Goal: Task Accomplishment & Management: Complete application form

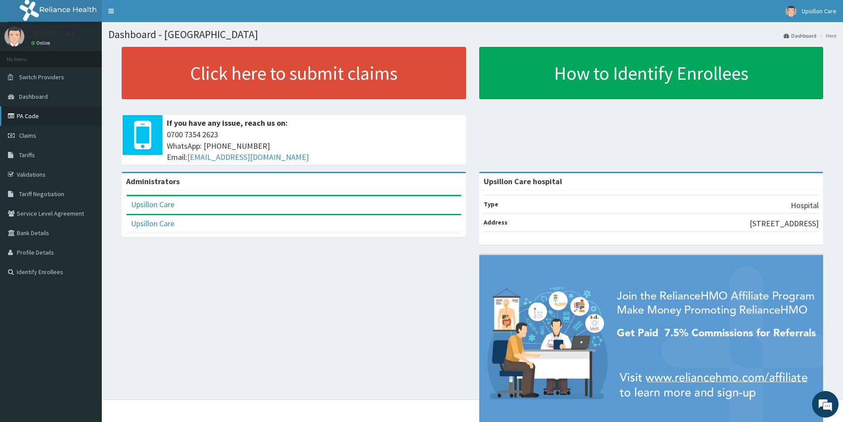
click at [32, 119] on link "PA Code" at bounding box center [51, 115] width 102 height 19
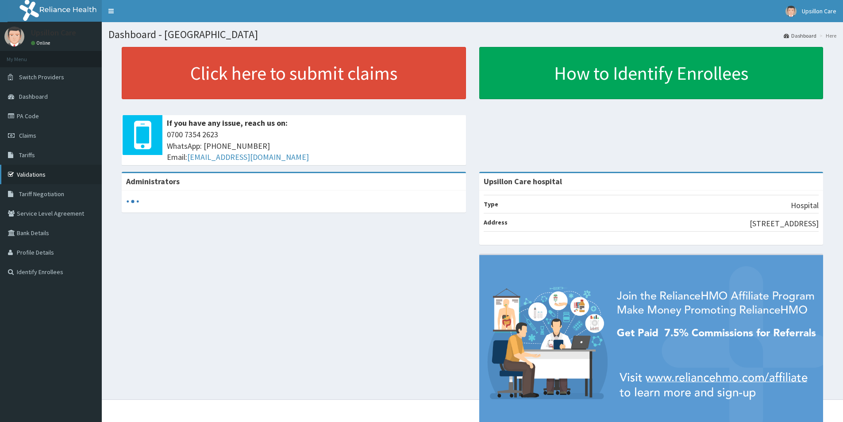
click at [22, 183] on link "Validations" at bounding box center [51, 174] width 102 height 19
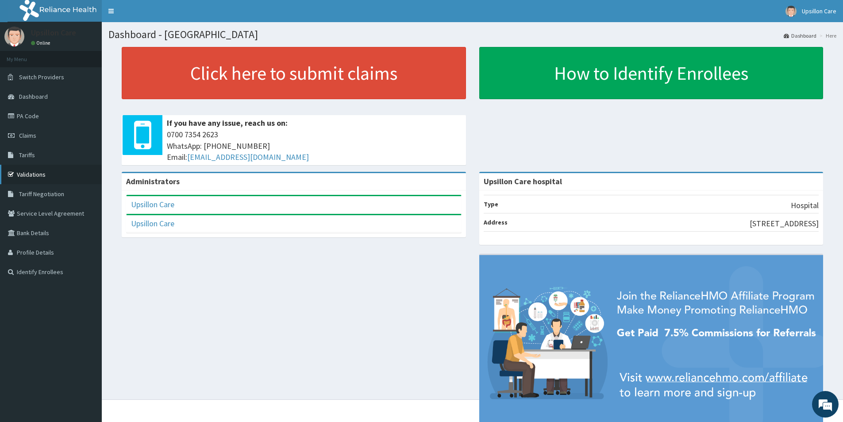
click at [66, 177] on link "Validations" at bounding box center [51, 174] width 102 height 19
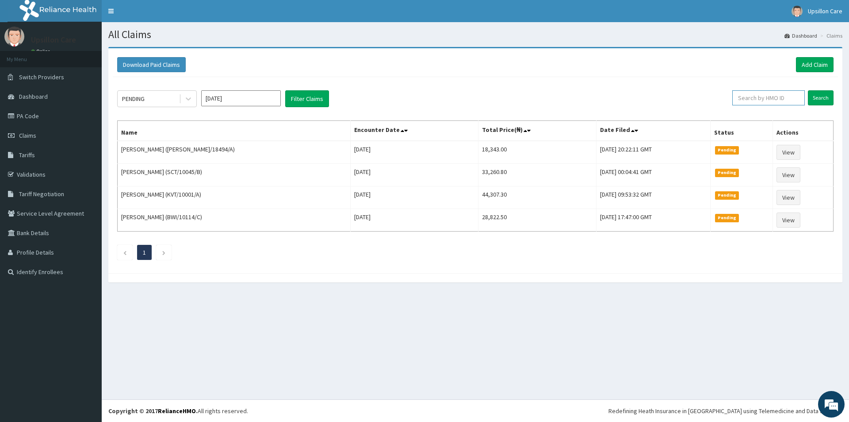
click at [757, 95] on input "text" at bounding box center [768, 97] width 73 height 15
paste input "PA/4AFDE2"
type input "P"
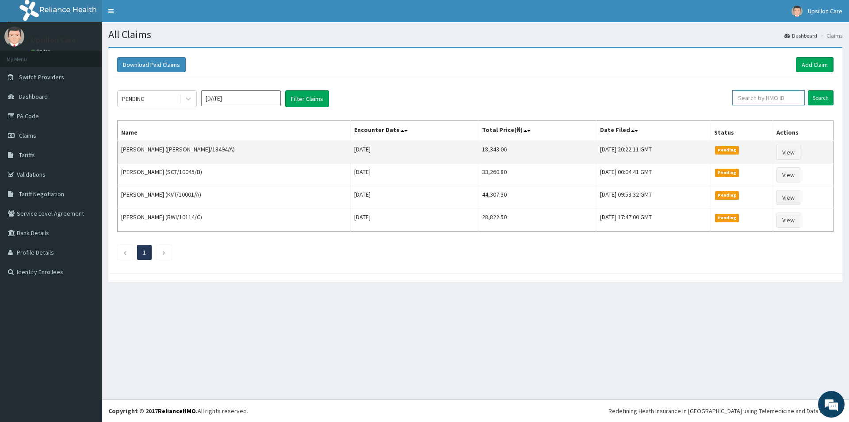
paste input "IEI/10005/A"
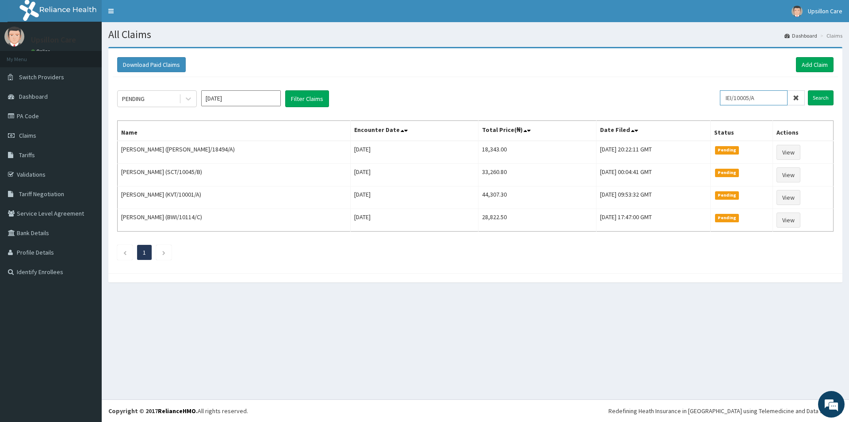
type input "IEI/10005/A"
click at [824, 89] on div "PENDING Oct 2025 Filter Claims IEI/10005/A Search Name Encounter Date Total Pri…" at bounding box center [475, 173] width 725 height 192
click at [825, 99] on input "Search" at bounding box center [821, 97] width 26 height 15
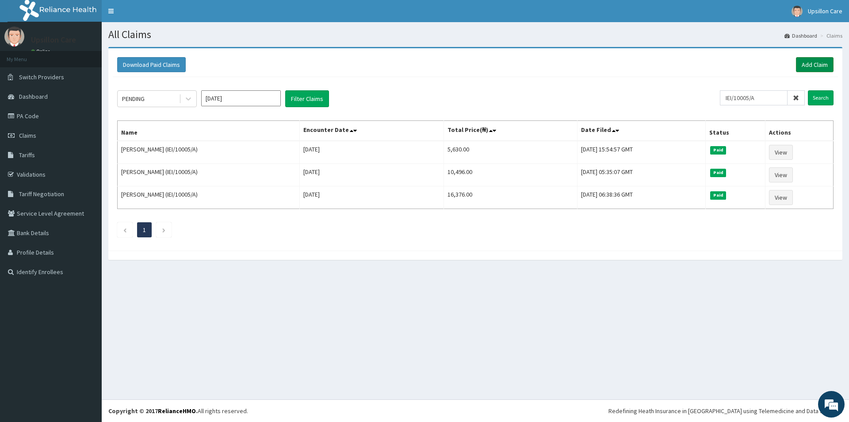
click at [826, 67] on link "Add Claim" at bounding box center [815, 64] width 38 height 15
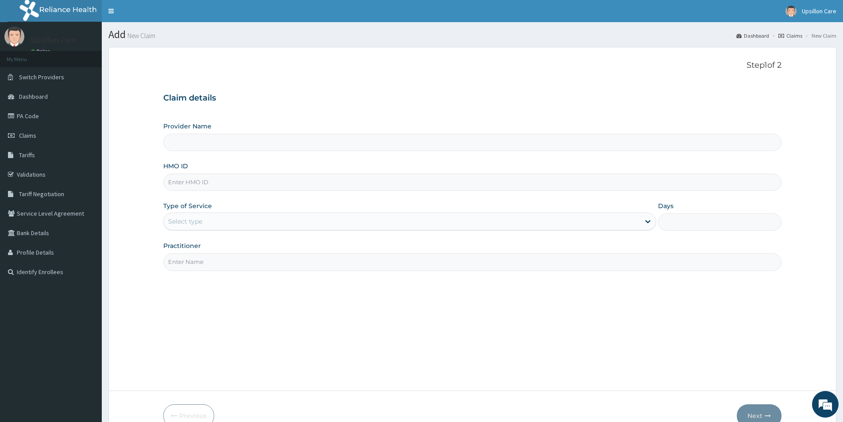
type input "Upsillon Care hospital"
click at [265, 181] on input "HMO ID" at bounding box center [472, 181] width 618 height 17
paste input "IEI/10005/A"
type input "IEI/10005/A"
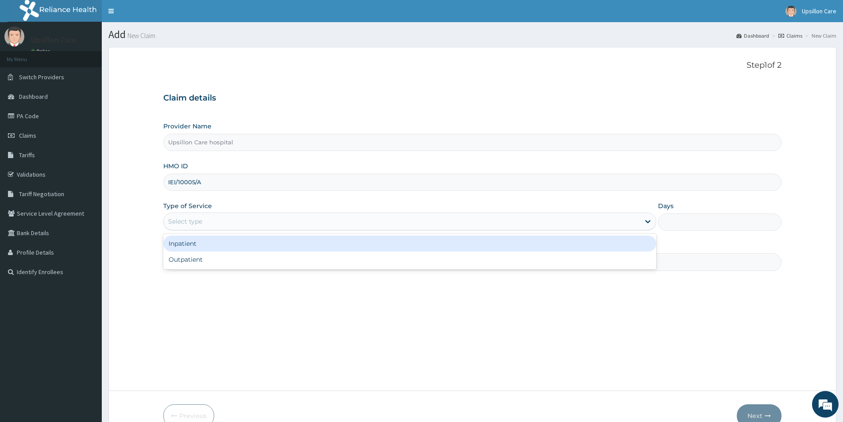
click at [236, 226] on div "Select type" at bounding box center [402, 221] width 476 height 14
click at [225, 250] on div "Inpatient" at bounding box center [409, 243] width 493 height 16
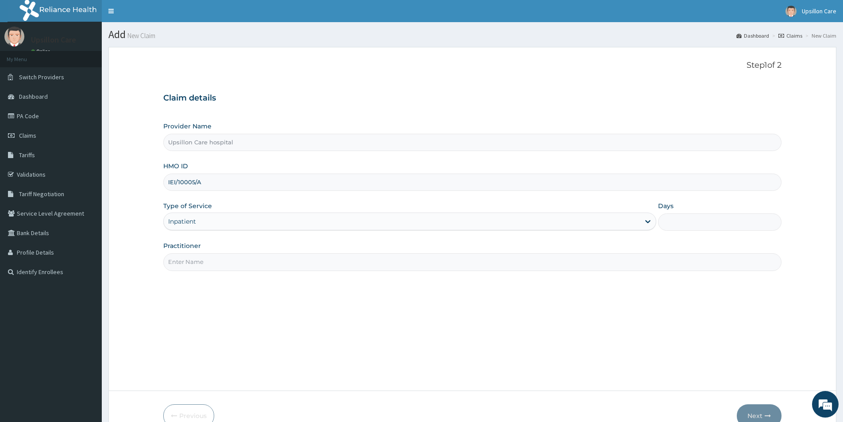
drag, startPoint x: 221, startPoint y: 255, endPoint x: 218, endPoint y: 238, distance: 17.2
click at [220, 255] on input "Practitioner" at bounding box center [472, 261] width 618 height 17
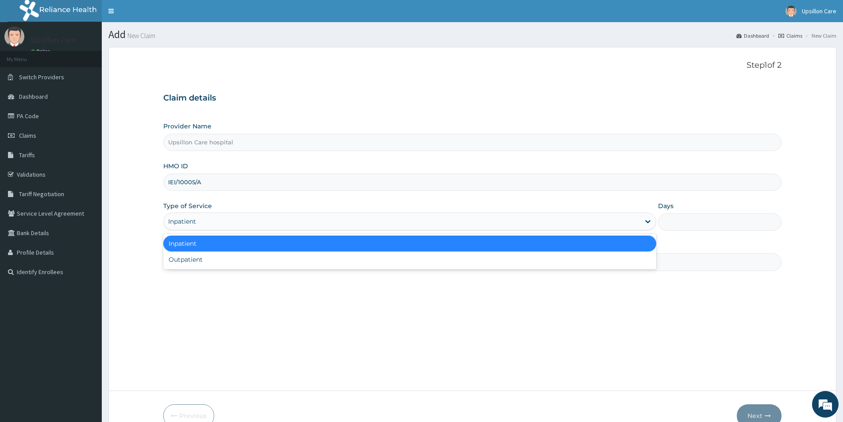
drag, startPoint x: 220, startPoint y: 216, endPoint x: 209, endPoint y: 255, distance: 40.3
click at [218, 226] on div "Inpatient" at bounding box center [402, 221] width 476 height 14
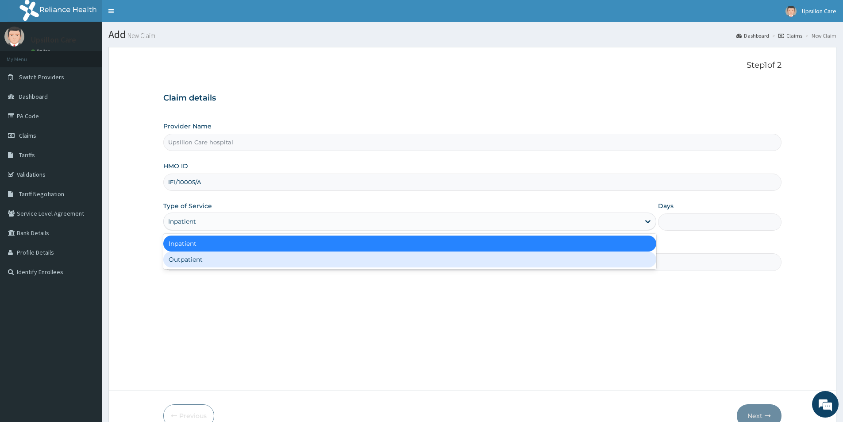
click at [211, 262] on div "Outpatient" at bounding box center [409, 259] width 493 height 16
type input "1"
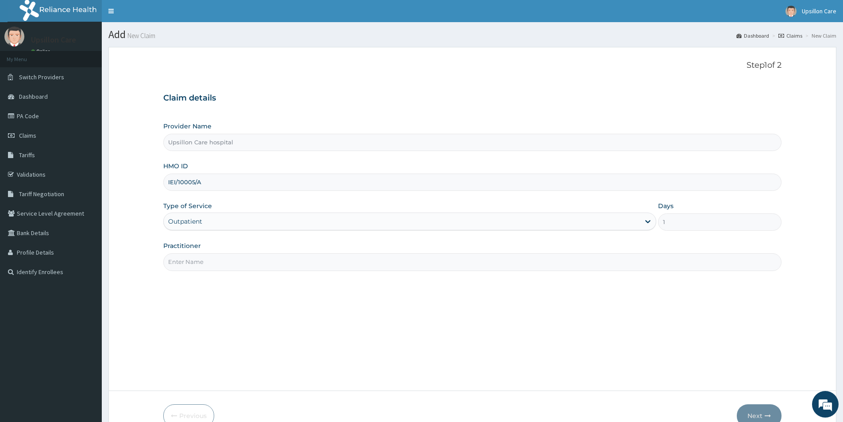
click at [211, 262] on input "Practitioner" at bounding box center [472, 261] width 618 height 17
type input "DR EVARAH"
click at [771, 412] on button "Next" at bounding box center [758, 415] width 45 height 23
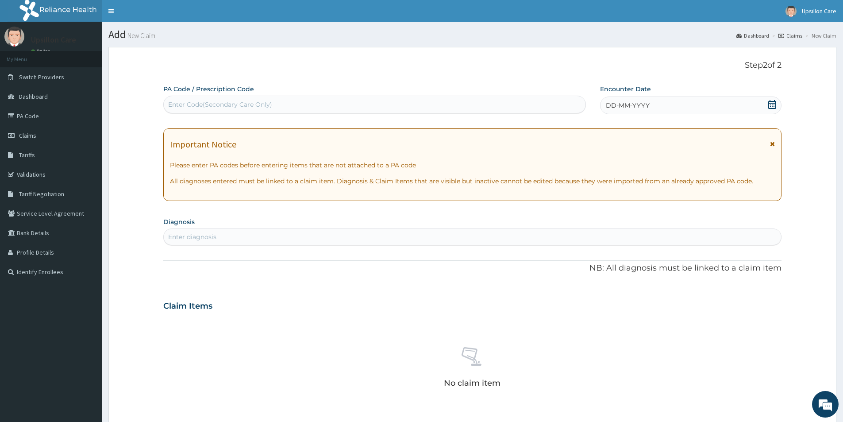
click at [192, 234] on div "Enter diagnosis" at bounding box center [192, 236] width 48 height 9
type input "MALARIA"
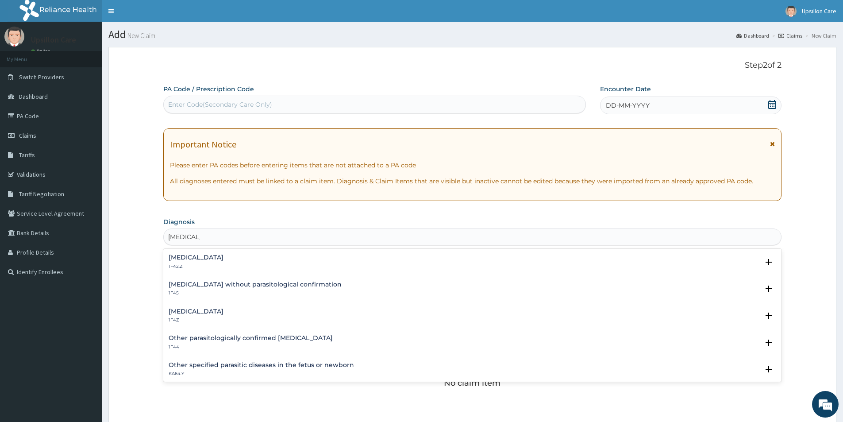
click at [192, 314] on h4 "Malaria, unspecified" at bounding box center [196, 311] width 55 height 7
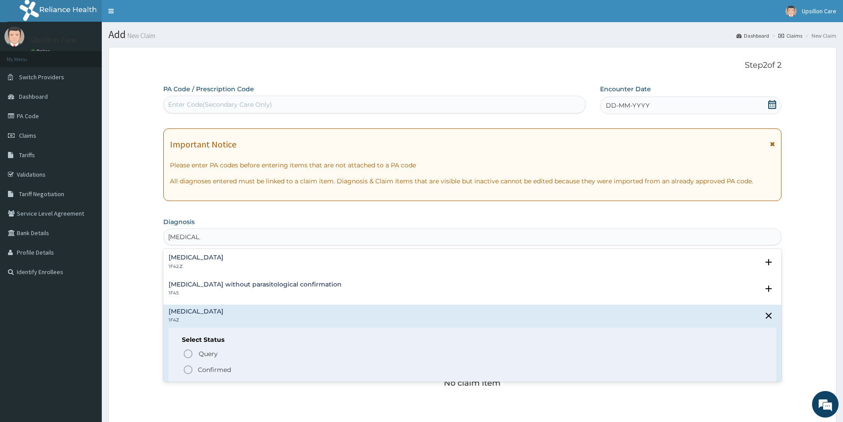
click at [186, 369] on icon "status option filled" at bounding box center [188, 369] width 11 height 11
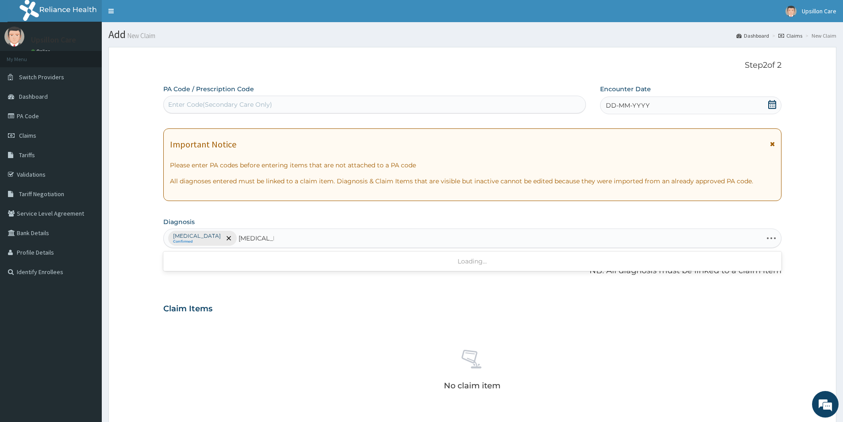
type input "TYPHOID"
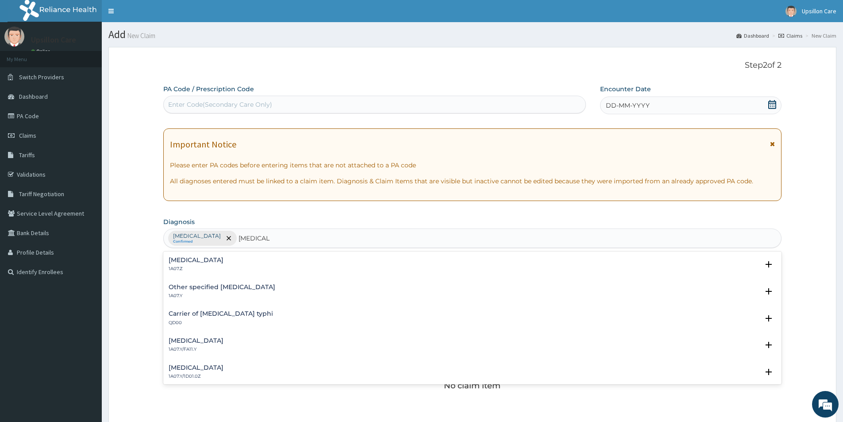
click at [223, 261] on h4 "Typhoid fever, unspecified" at bounding box center [196, 260] width 55 height 7
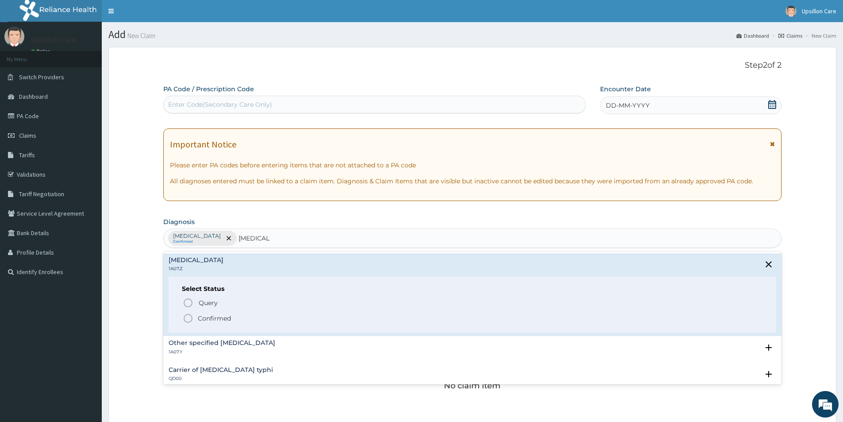
click at [189, 317] on icon "status option filled" at bounding box center [188, 318] width 11 height 11
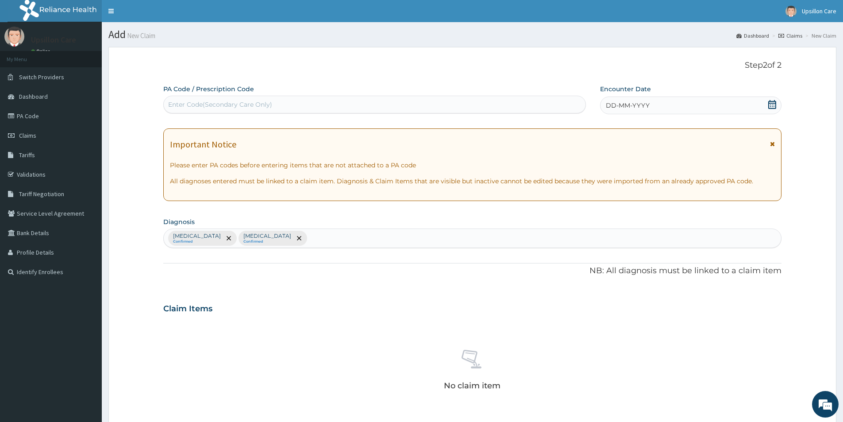
click at [402, 242] on div "Malaria, unspecified Confirmed Typhoid fever, unspecified Confirmed" at bounding box center [472, 238] width 617 height 19
type input "RESPIRTORY"
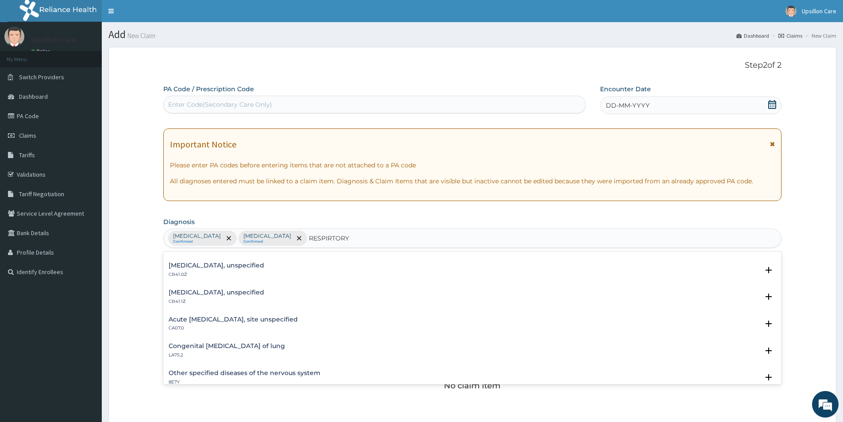
scroll to position [221, 0]
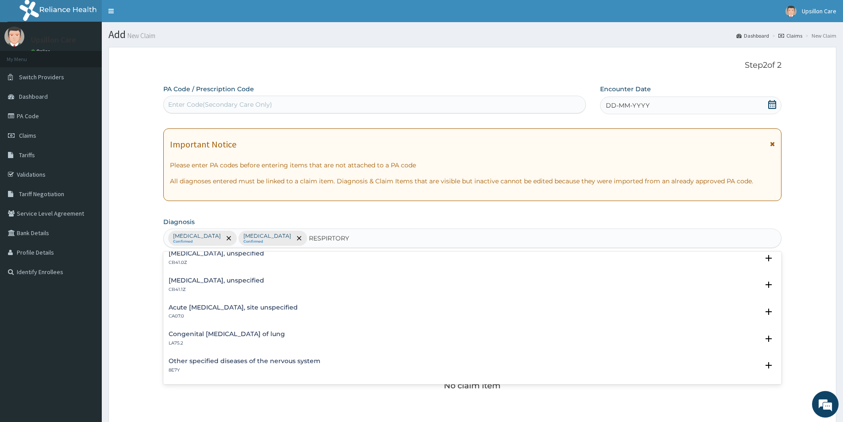
click at [286, 309] on h4 "Acute upper respiratory infection, site unspecified" at bounding box center [233, 307] width 129 height 7
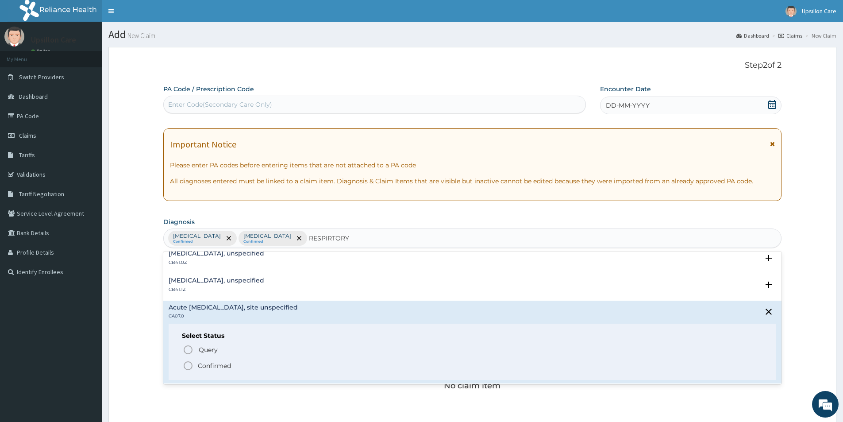
click at [185, 369] on icon "status option filled" at bounding box center [188, 365] width 11 height 11
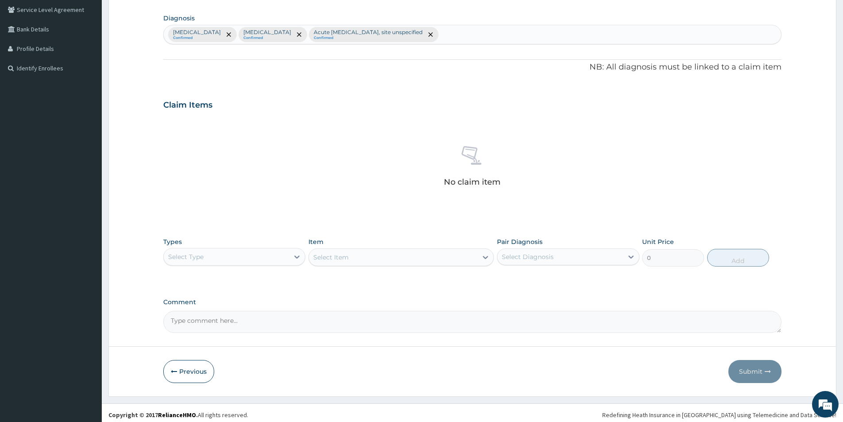
scroll to position [207, 0]
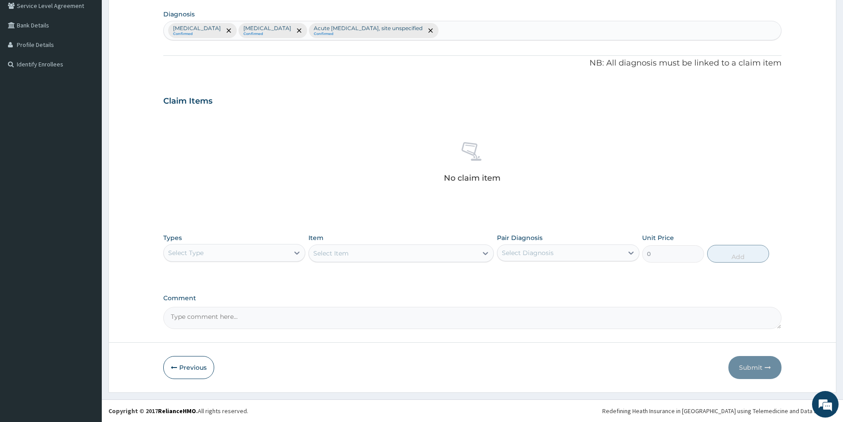
click at [248, 257] on div "Select Type" at bounding box center [226, 252] width 125 height 14
click at [241, 308] on div "Procedures" at bounding box center [234, 307] width 142 height 16
drag, startPoint x: 367, startPoint y: 250, endPoint x: 429, endPoint y: 249, distance: 62.4
click at [368, 250] on div "Select Item" at bounding box center [400, 253] width 185 height 18
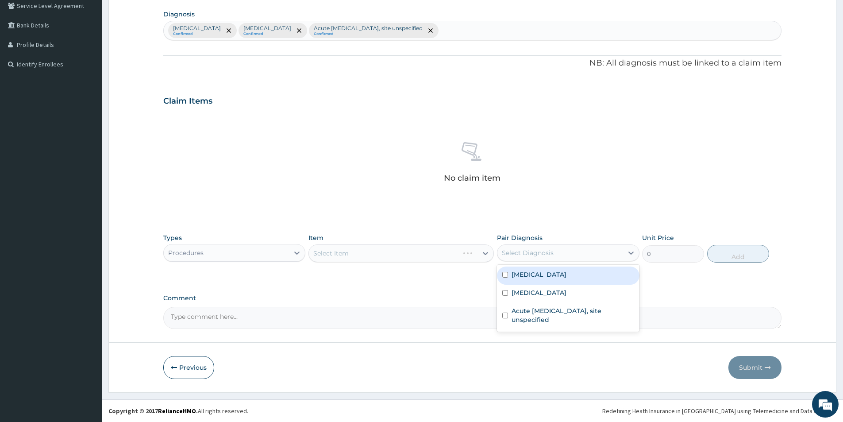
click at [531, 247] on div "Select Diagnosis" at bounding box center [559, 252] width 125 height 14
click at [506, 276] on input "checkbox" at bounding box center [505, 275] width 6 height 6
checkbox input "true"
click at [583, 249] on div "Malaria, unspecified" at bounding box center [559, 252] width 125 height 15
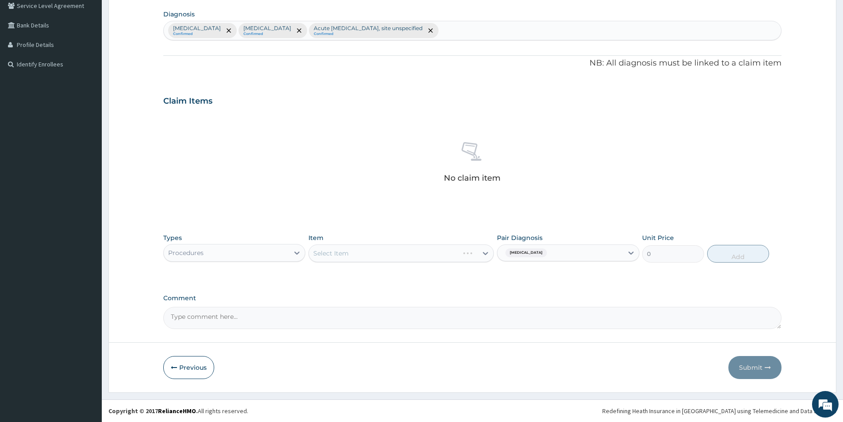
click at [580, 238] on div "Pair Diagnosis Malaria, unspecified" at bounding box center [568, 247] width 142 height 29
click at [575, 246] on div "Malaria, unspecified" at bounding box center [559, 252] width 125 height 15
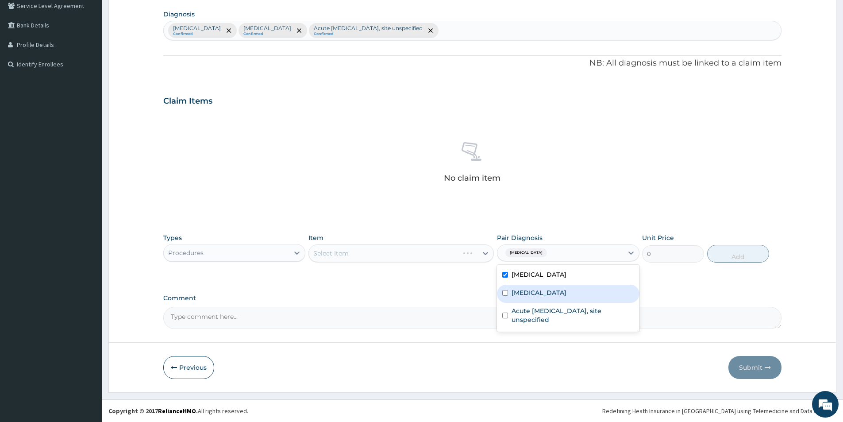
click at [505, 294] on input "checkbox" at bounding box center [505, 293] width 6 height 6
checkbox input "true"
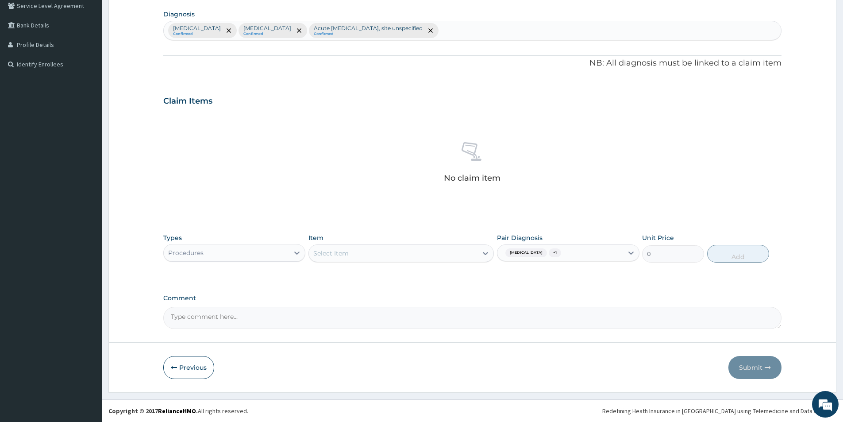
click at [585, 257] on div "Malaria, unspecified + 1" at bounding box center [559, 252] width 125 height 15
click at [577, 257] on div "Malaria, unspecified + 1" at bounding box center [559, 252] width 125 height 15
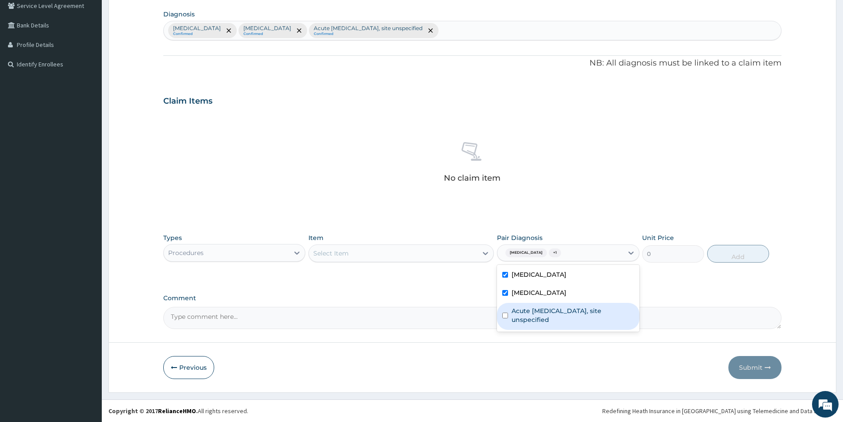
click at [509, 314] on div "Acute upper respiratory infection, site unspecified" at bounding box center [568, 316] width 142 height 27
checkbox input "true"
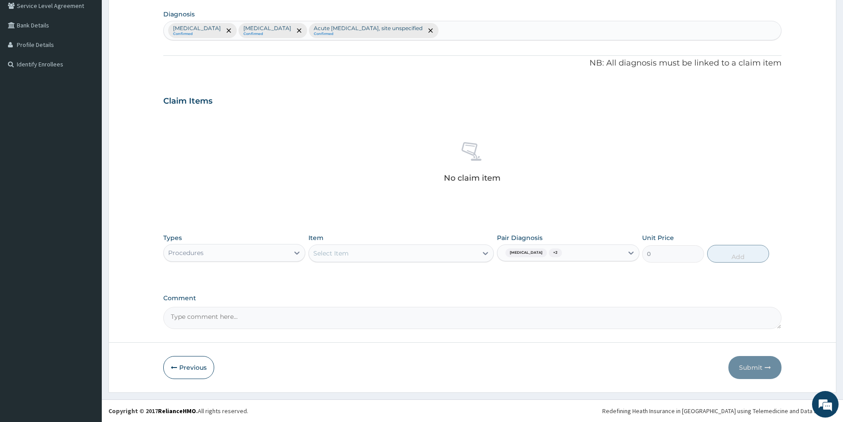
click at [640, 287] on div "PA Code / Prescription Code Enter Code(Secondary Care Only) Encounter Date DD-M…" at bounding box center [472, 103] width 618 height 452
click at [449, 258] on div "Select Item" at bounding box center [393, 253] width 169 height 14
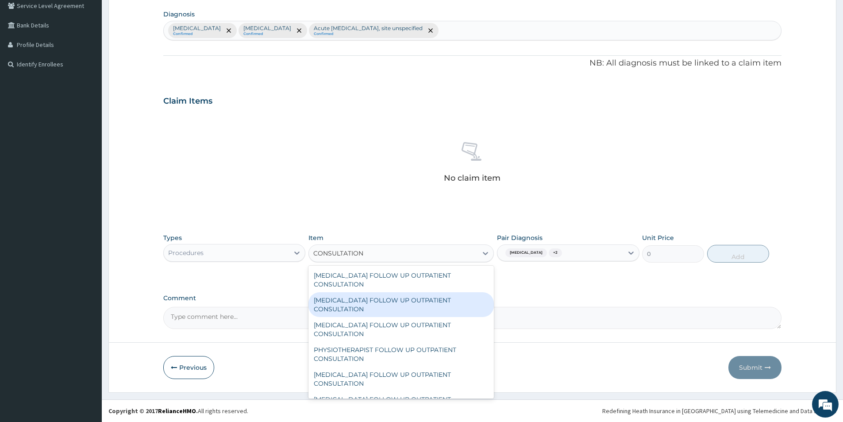
type input "CONSULTATION"
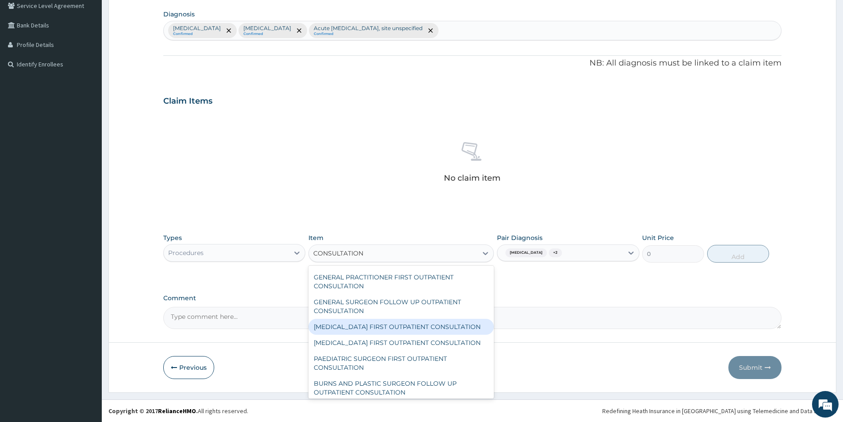
scroll to position [582, 0]
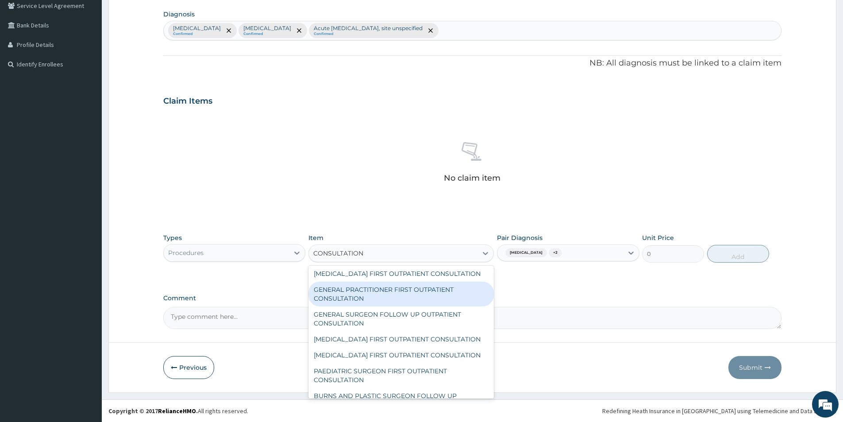
click at [359, 306] on div "GENERAL PRACTITIONER FIRST OUTPATIENT CONSULTATION" at bounding box center [400, 293] width 185 height 25
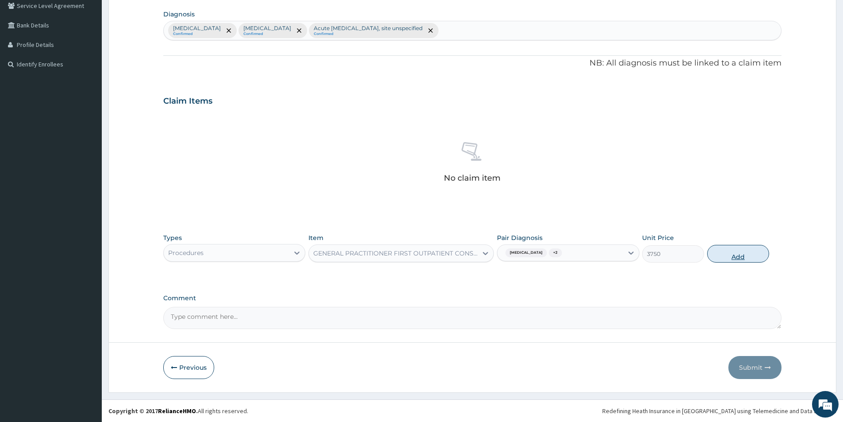
click at [716, 254] on button "Add" at bounding box center [738, 254] width 62 height 18
type input "0"
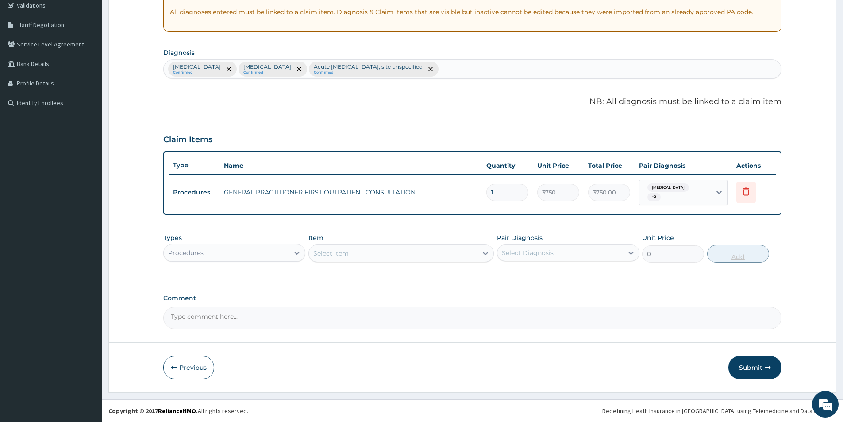
scroll to position [169, 0]
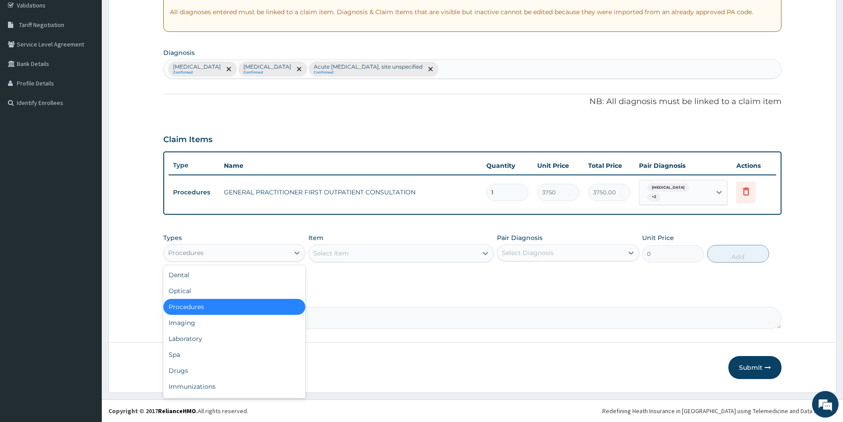
click at [280, 257] on div "Procedures" at bounding box center [226, 252] width 125 height 14
click at [289, 244] on div at bounding box center [297, 252] width 16 height 17
drag, startPoint x: 253, startPoint y: 334, endPoint x: 361, endPoint y: 308, distance: 111.5
click at [277, 328] on div "Dental Optical Procedures Imaging Laboratory Spa Drugs Immunizations Others Gym" at bounding box center [234, 331] width 142 height 133
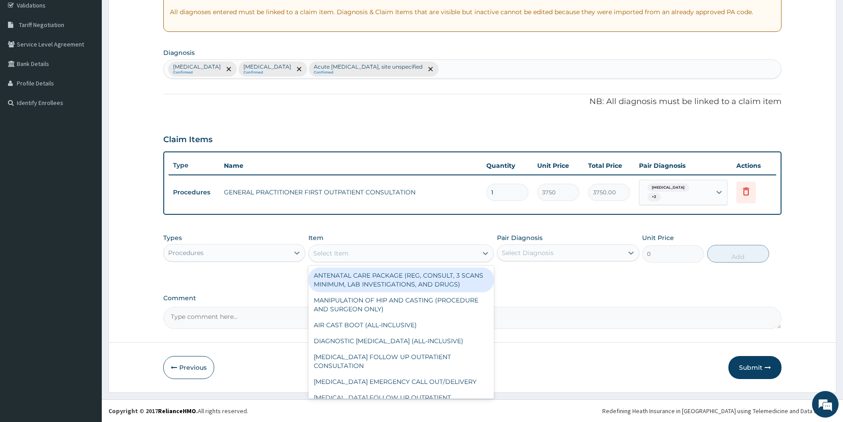
drag, startPoint x: 453, startPoint y: 262, endPoint x: 517, endPoint y: 262, distance: 63.3
click at [458, 262] on div "Select Item" at bounding box center [400, 253] width 185 height 18
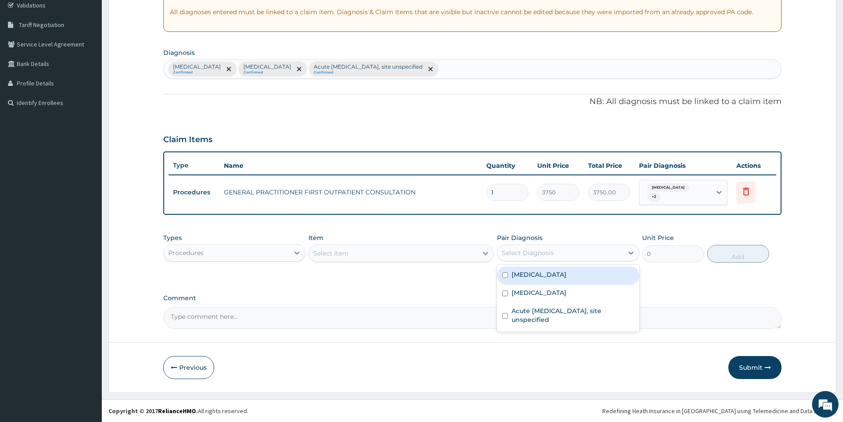
click at [520, 258] on div "Select Diagnosis" at bounding box center [559, 252] width 125 height 14
click at [509, 276] on div "Malaria, unspecified" at bounding box center [568, 275] width 142 height 18
checkbox input "true"
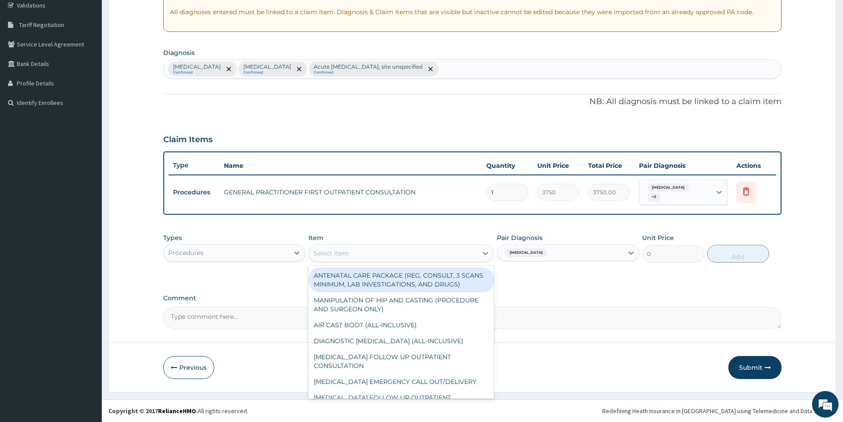
click at [429, 260] on div "Select Item" at bounding box center [393, 253] width 169 height 14
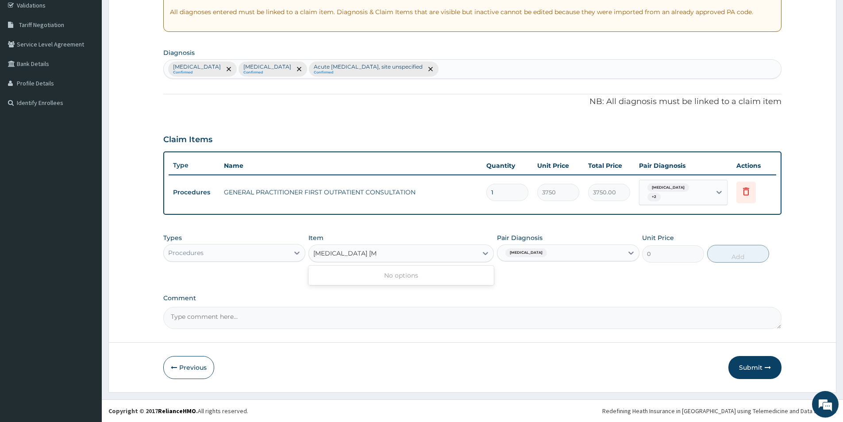
type input "MALARIA PARASITE"
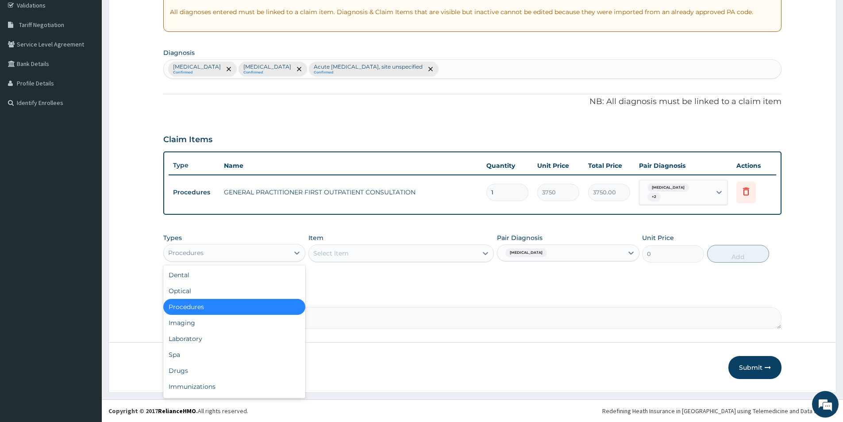
click at [243, 259] on div "Procedures" at bounding box center [226, 252] width 125 height 14
click at [234, 334] on div "Laboratory" at bounding box center [234, 338] width 142 height 16
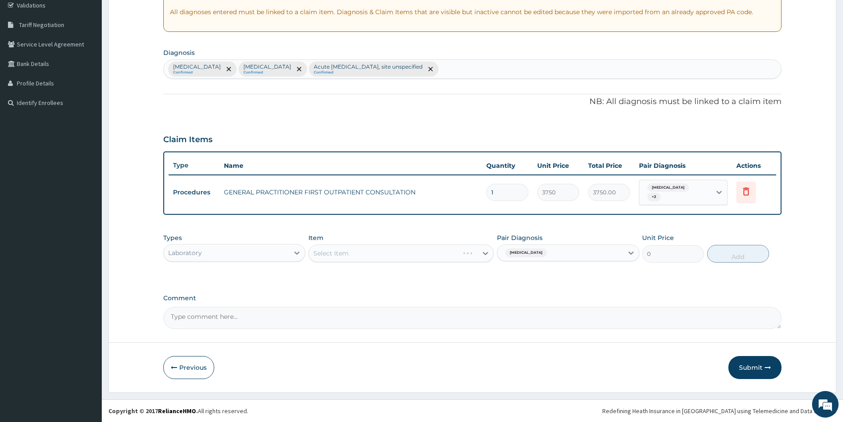
click at [380, 250] on div "Select Item" at bounding box center [400, 253] width 185 height 18
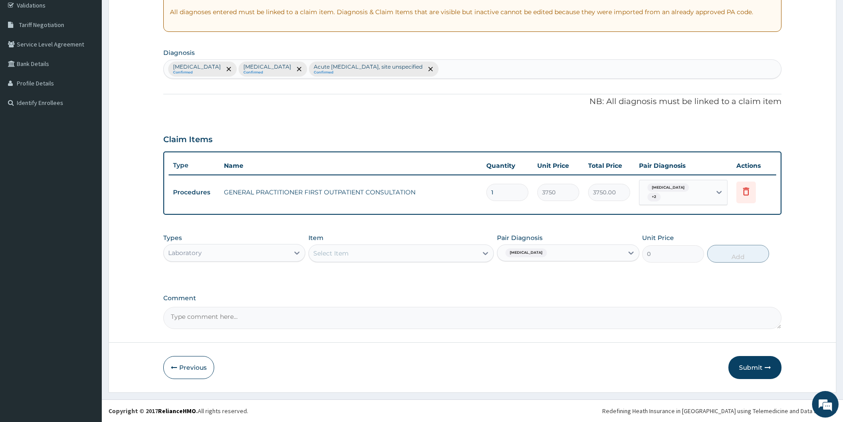
click at [380, 250] on div "Select Item" at bounding box center [393, 253] width 169 height 14
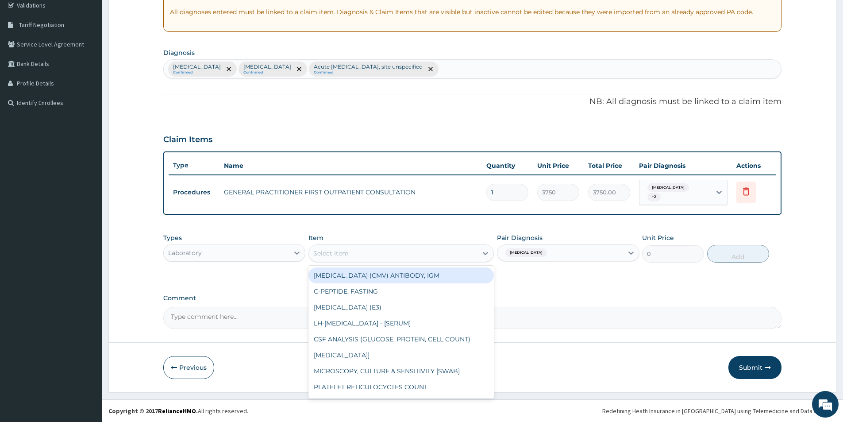
click at [380, 250] on div "Select Item" at bounding box center [393, 253] width 169 height 14
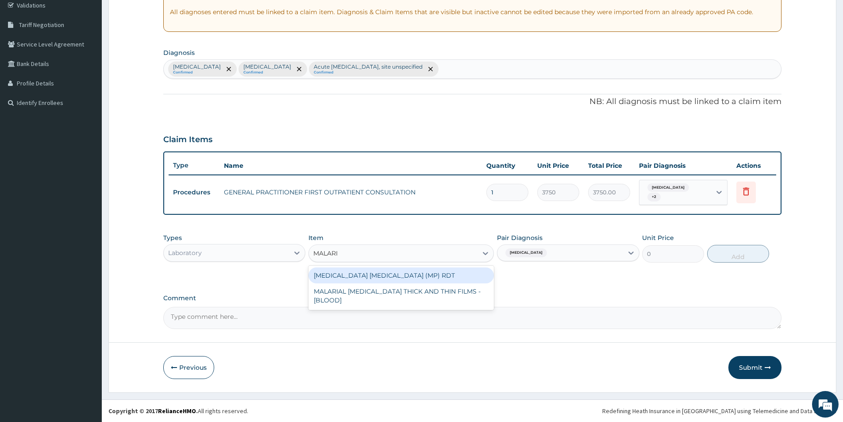
type input "MALARIA"
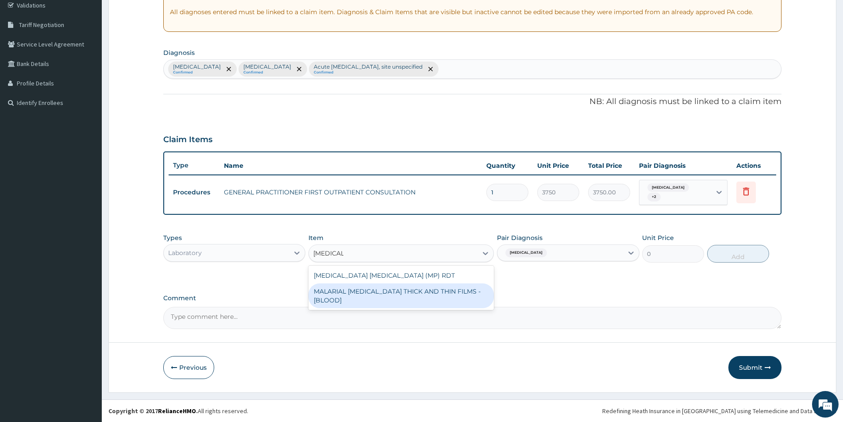
click at [377, 294] on div "MALARIAL PARASITE THICK AND THIN FILMS - [BLOOD]" at bounding box center [400, 295] width 185 height 25
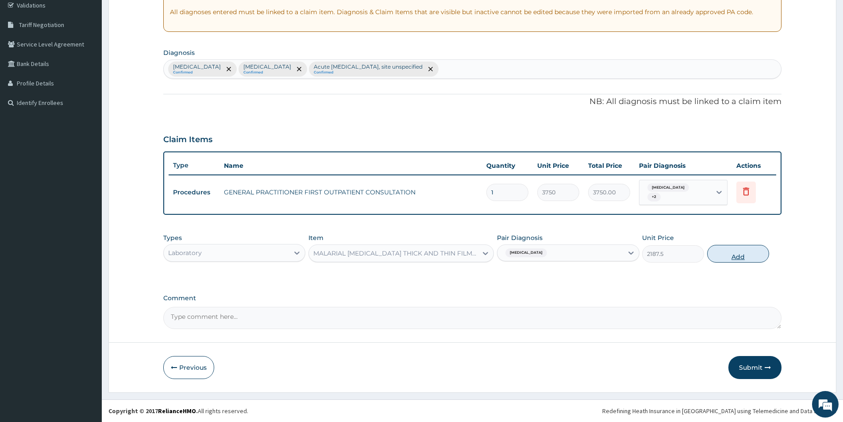
click at [731, 245] on button "Add" at bounding box center [738, 254] width 62 height 18
type input "0"
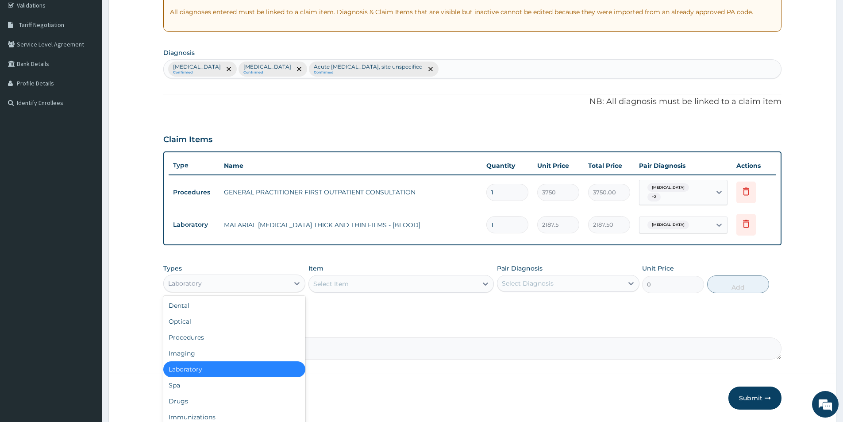
click at [188, 281] on div "Laboratory" at bounding box center [185, 283] width 34 height 9
drag, startPoint x: 264, startPoint y: 367, endPoint x: 288, endPoint y: 346, distance: 32.3
click at [268, 364] on div "Laboratory" at bounding box center [234, 369] width 142 height 16
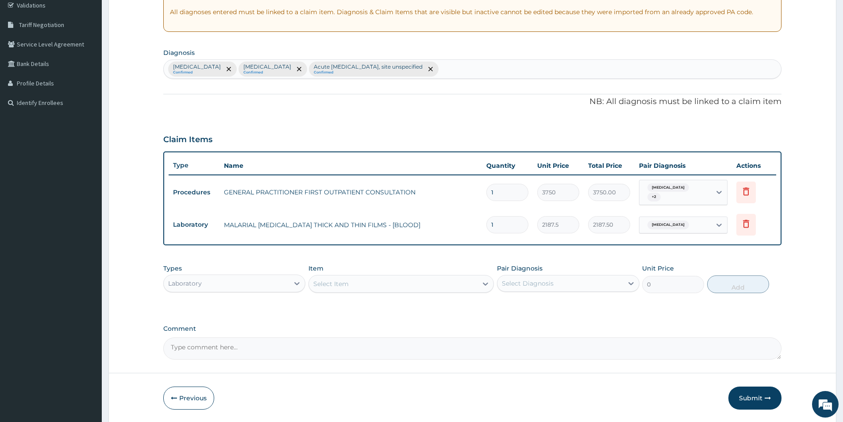
click at [375, 286] on div "Select Item" at bounding box center [393, 283] width 169 height 14
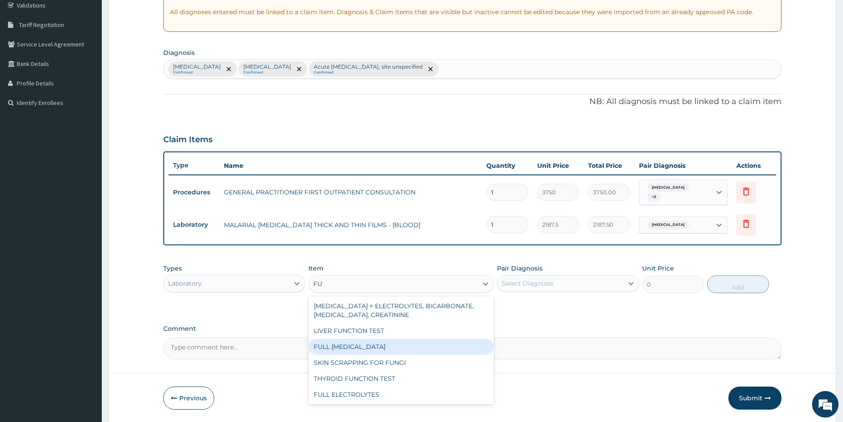
type input "F"
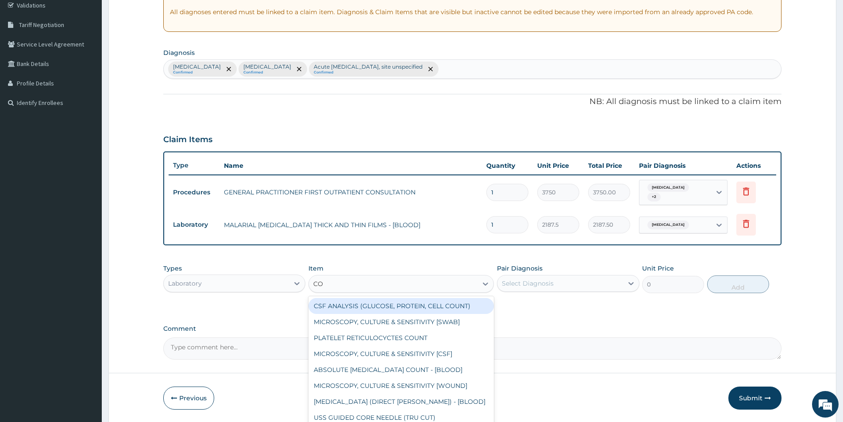
type input "COM"
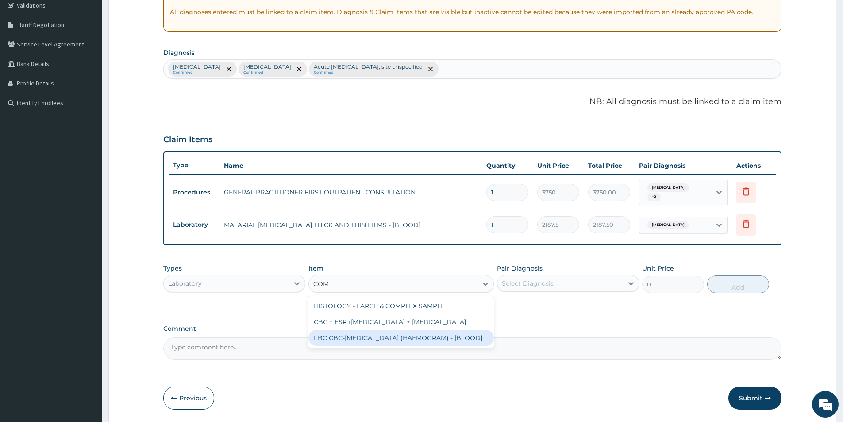
click at [359, 345] on div "FBC CBC-COMPLETE BLOOD COUNT (HAEMOGRAM) - [BLOOD]" at bounding box center [400, 338] width 185 height 16
type input "5000"
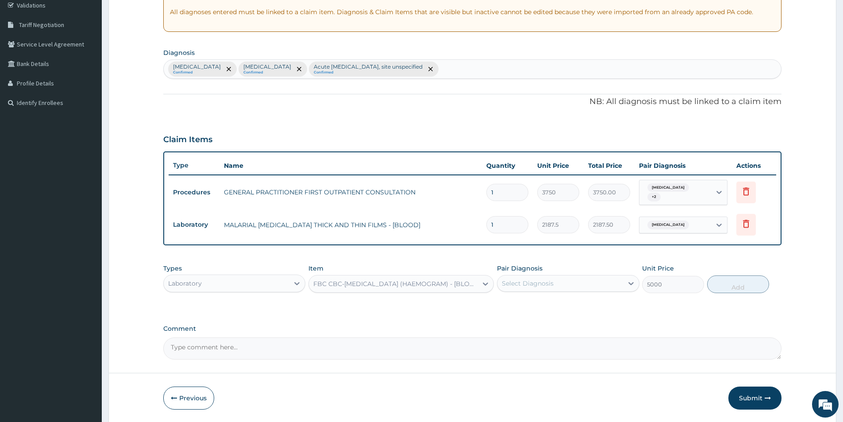
click at [496, 287] on div "Types Laboratory Item FBC CBC-COMPLETE BLOOD COUNT (HAEMOGRAM) - [BLOOD] Pair D…" at bounding box center [472, 278] width 618 height 38
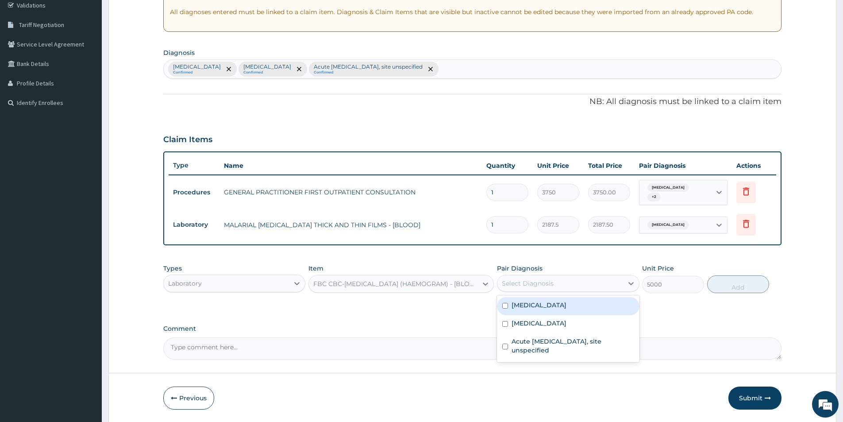
click at [502, 286] on div "Select Diagnosis" at bounding box center [528, 283] width 52 height 9
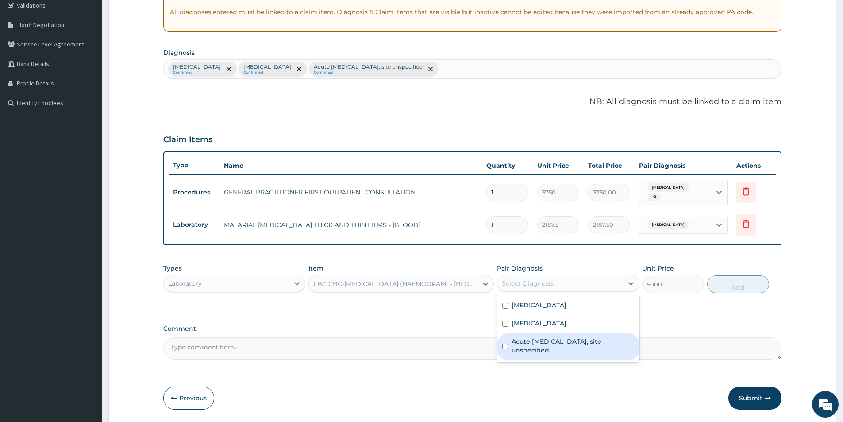
click at [506, 346] on input "checkbox" at bounding box center [505, 346] width 6 height 6
checkbox input "true"
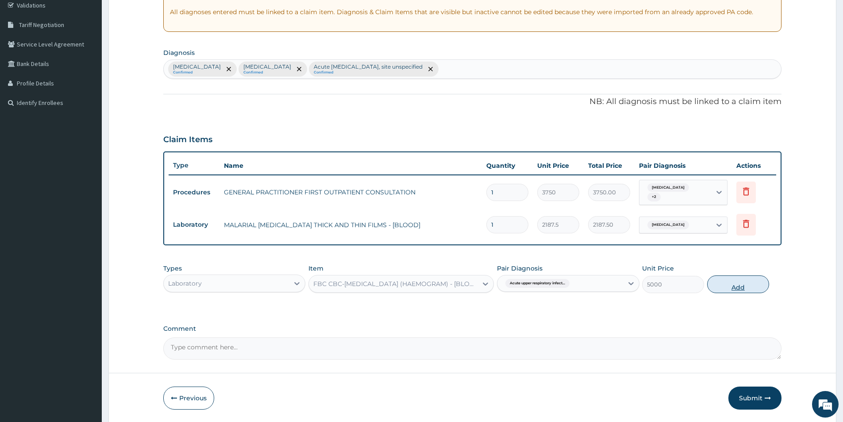
click at [710, 287] on button "Add" at bounding box center [738, 284] width 62 height 18
type input "0"
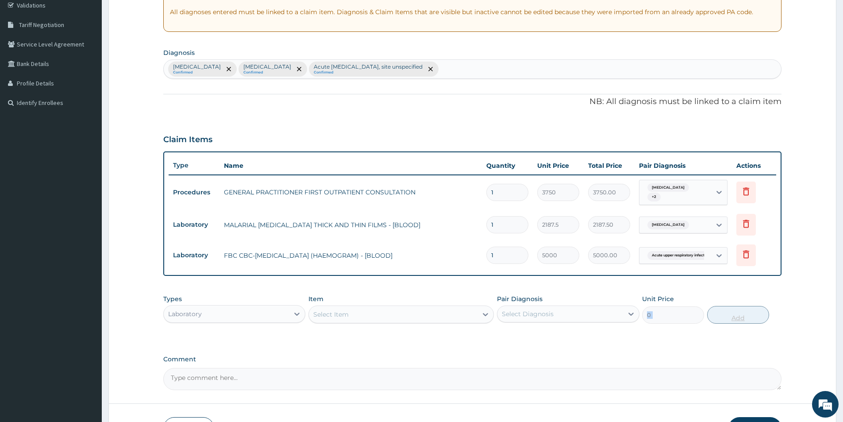
click at [710, 287] on div "PA Code / Prescription Code Enter Code(Secondary Care Only) Encounter Date DD-M…" at bounding box center [472, 153] width 618 height 474
click at [261, 317] on div "Laboratory" at bounding box center [226, 314] width 125 height 14
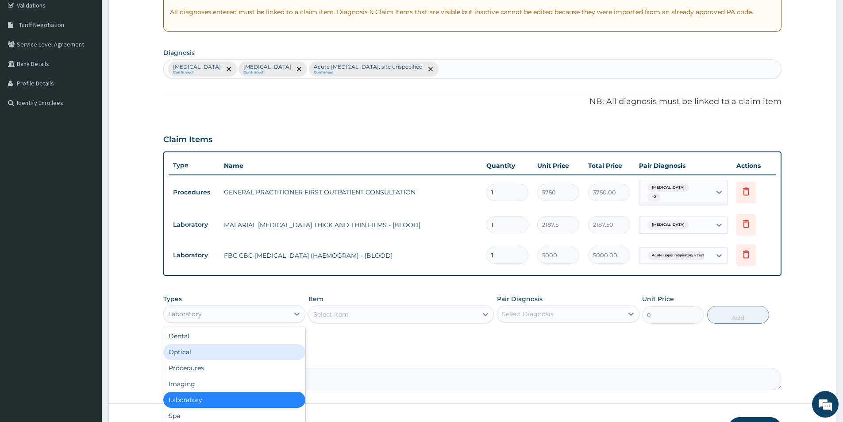
scroll to position [30, 0]
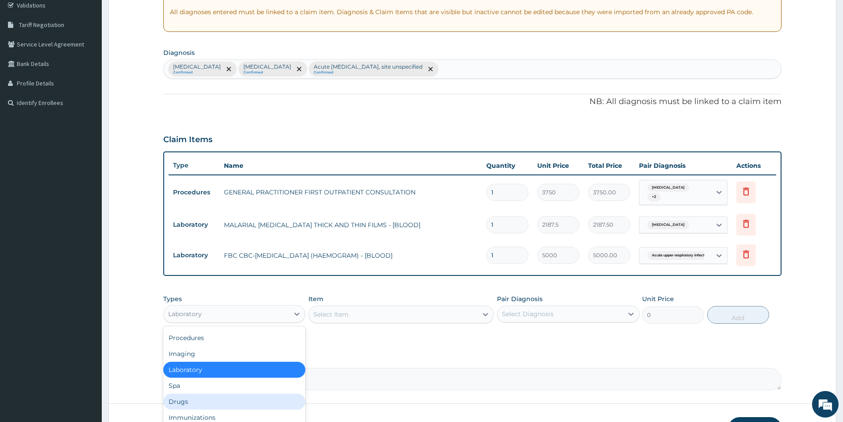
drag, startPoint x: 226, startPoint y: 403, endPoint x: 269, endPoint y: 382, distance: 47.3
click at [227, 399] on div "Drugs" at bounding box center [234, 401] width 142 height 16
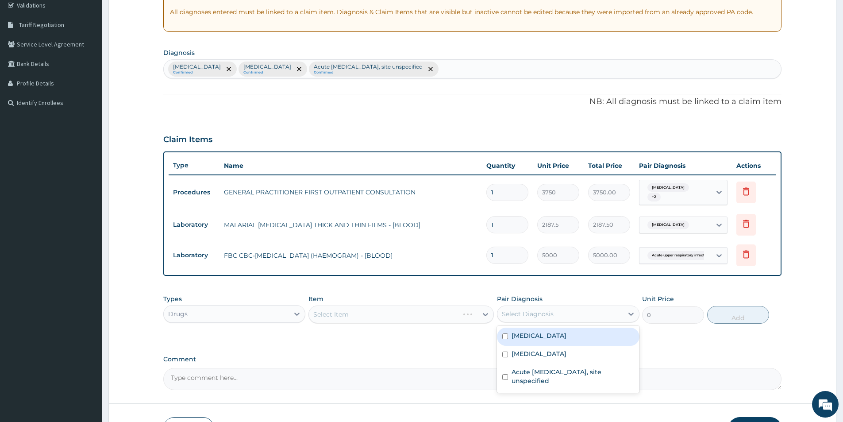
click at [559, 319] on div "Select Diagnosis" at bounding box center [559, 314] width 125 height 14
click at [506, 336] on input "checkbox" at bounding box center [505, 336] width 6 height 6
checkbox input "true"
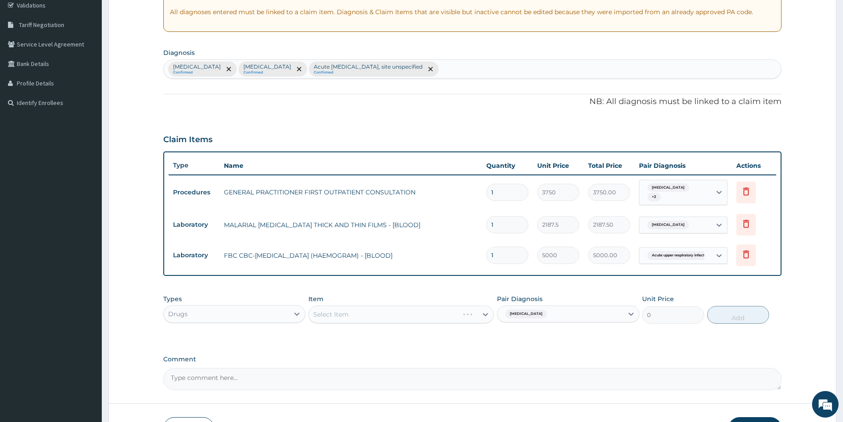
click at [481, 318] on div "Select Item" at bounding box center [400, 314] width 185 height 18
click at [560, 316] on div "Malaria, unspecified" at bounding box center [559, 313] width 125 height 15
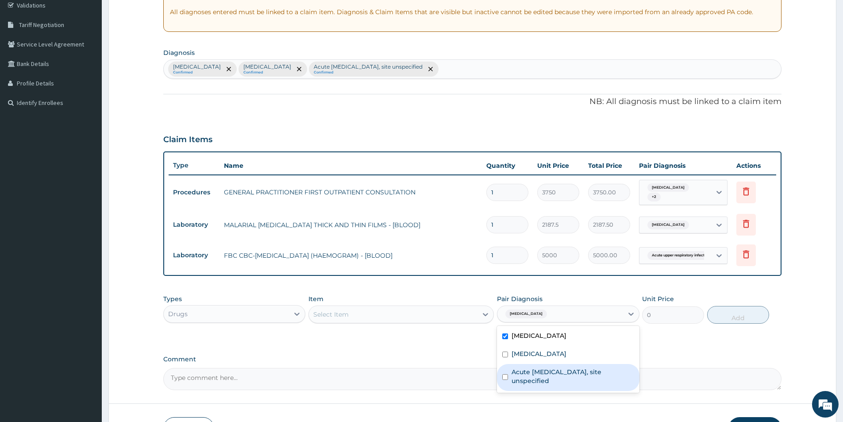
click at [507, 378] on input "checkbox" at bounding box center [505, 377] width 6 height 6
checkbox input "true"
click at [449, 356] on label "Comment" at bounding box center [472, 359] width 618 height 8
click at [449, 368] on textarea "Comment" at bounding box center [472, 379] width 618 height 22
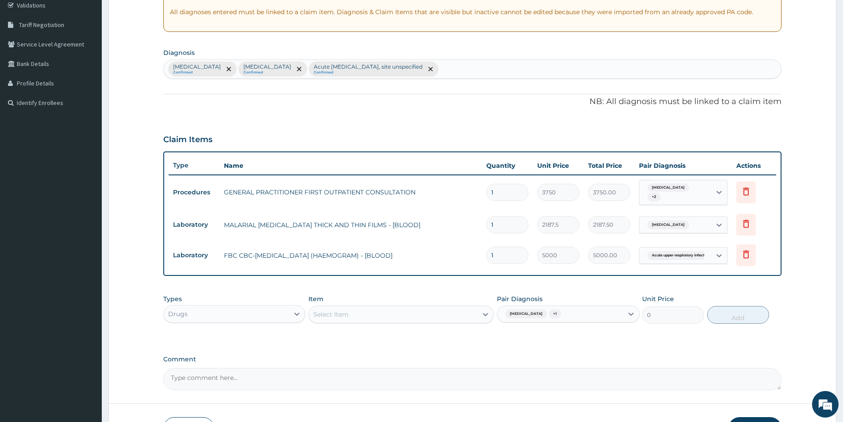
click at [447, 329] on div "Types Drugs Item Select Item Pair Diagnosis Malaria, unspecified + 1 Unit Price…" at bounding box center [472, 315] width 618 height 51
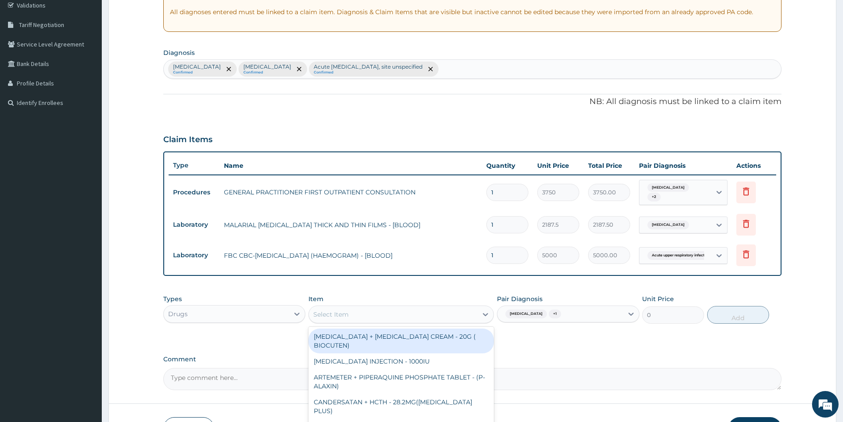
click at [450, 318] on div "Select Item" at bounding box center [393, 314] width 169 height 14
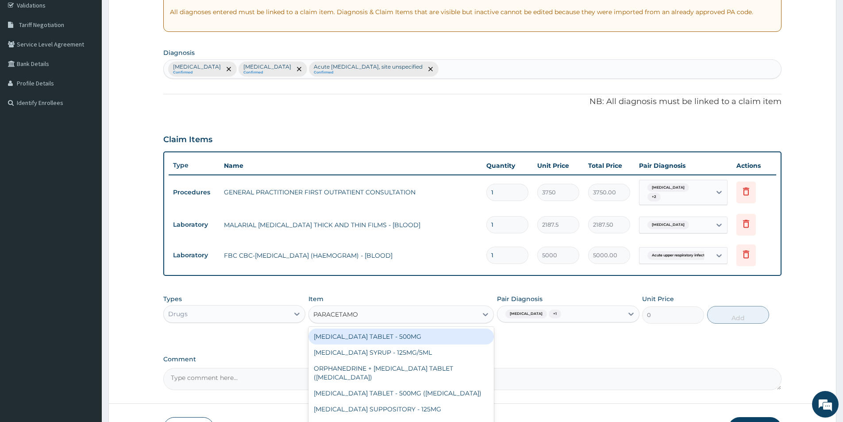
type input "PARACETAMOL"
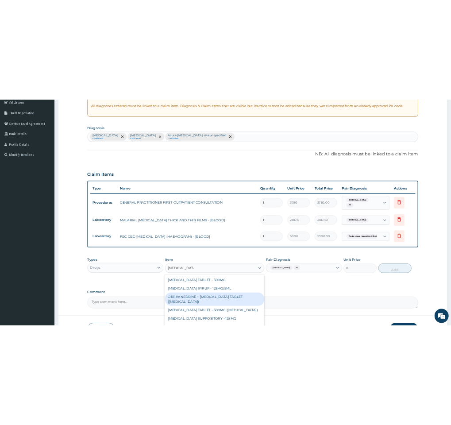
scroll to position [32, 0]
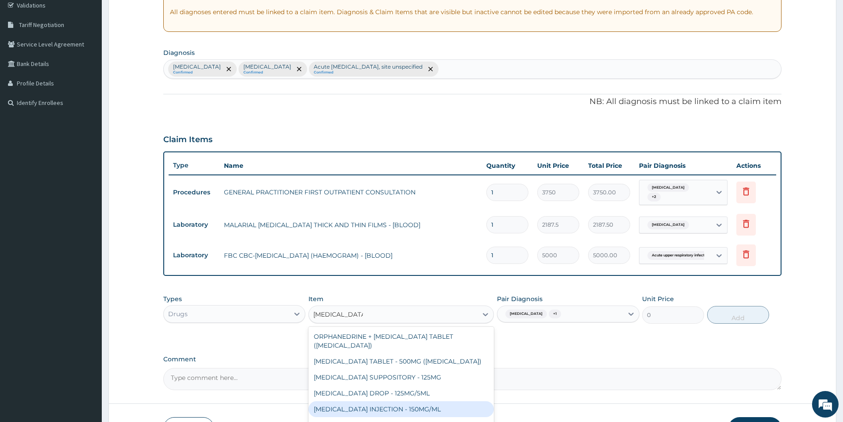
click at [406, 407] on div "PARACETAMOL INJECTION - 150MG/ML" at bounding box center [400, 409] width 185 height 16
type input "560"
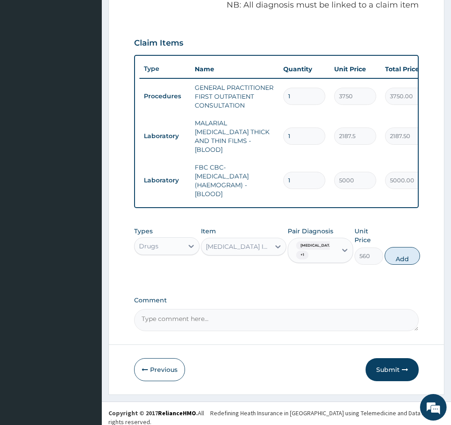
scroll to position [297, 0]
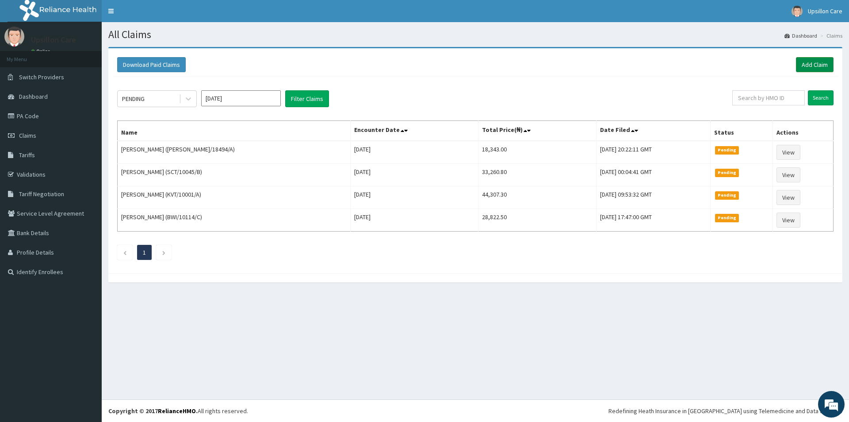
click at [804, 64] on link "Add Claim" at bounding box center [815, 64] width 38 height 15
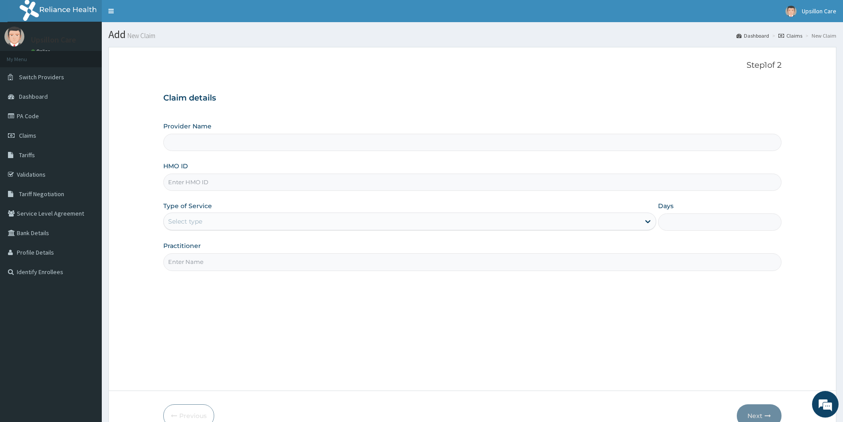
click at [268, 186] on input "HMO ID" at bounding box center [472, 181] width 618 height 17
type input "Upsillon Care hospital"
paste input "IEI/10005/A"
type input "IEI/10005/A"
click at [262, 216] on div "Select type" at bounding box center [402, 221] width 476 height 14
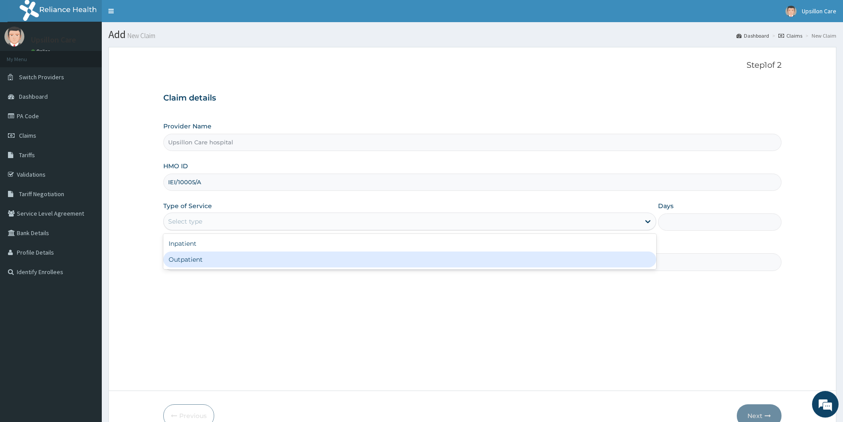
click at [256, 259] on div "Outpatient" at bounding box center [409, 259] width 493 height 16
type input "1"
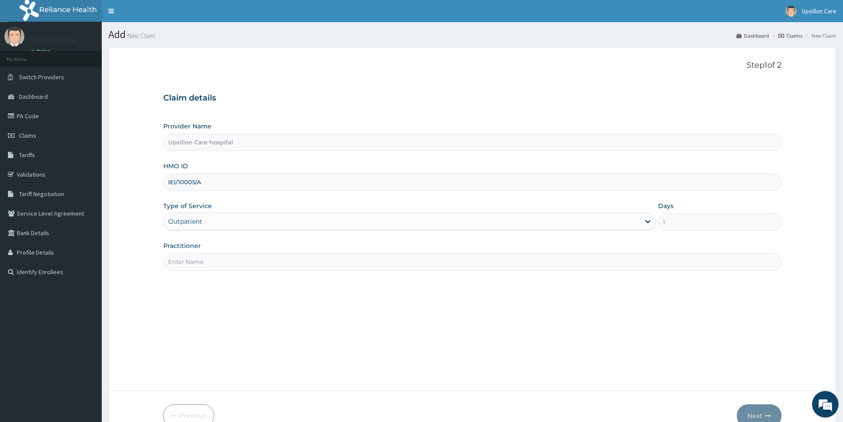
click at [258, 259] on input "Practitioner" at bounding box center [472, 261] width 618 height 17
type input "DR EVARAH"
click at [754, 411] on button "Next" at bounding box center [758, 415] width 45 height 23
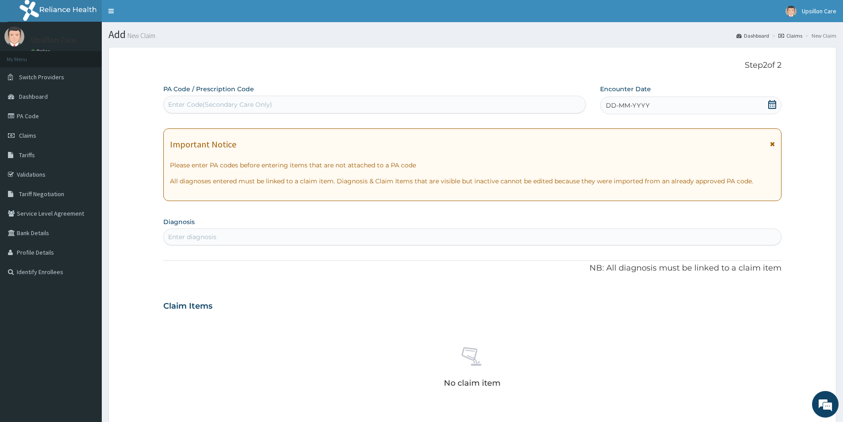
click at [774, 107] on icon at bounding box center [771, 104] width 9 height 9
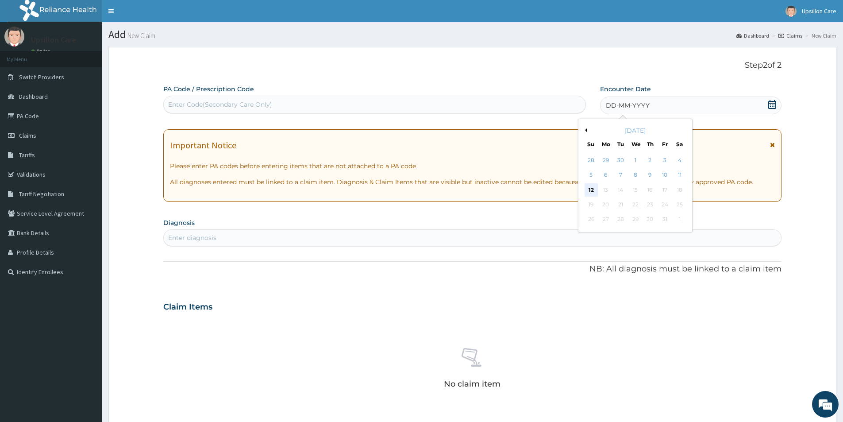
click at [589, 184] on div "12" at bounding box center [590, 189] width 13 height 13
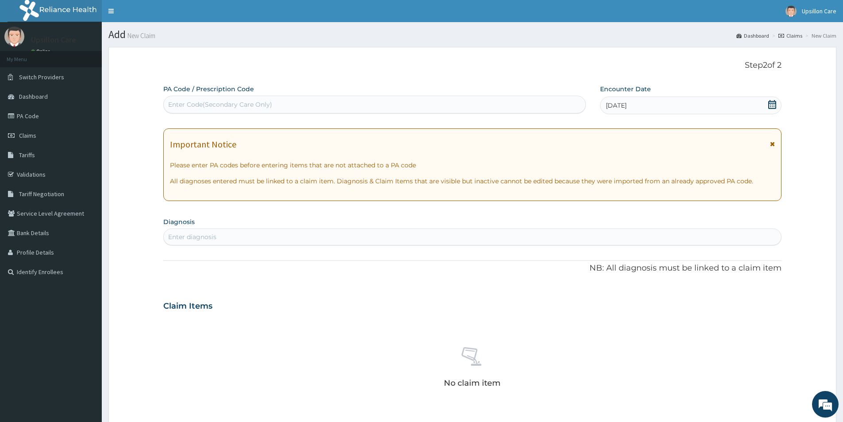
click at [353, 240] on div "Enter diagnosis" at bounding box center [472, 237] width 617 height 14
type input "MALARIA"
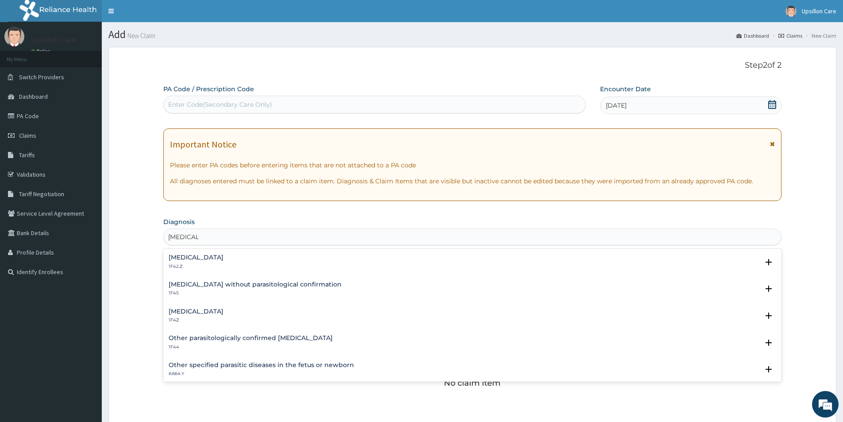
click at [240, 310] on div "Malaria, unspecified 1F4Z" at bounding box center [472, 315] width 607 height 15
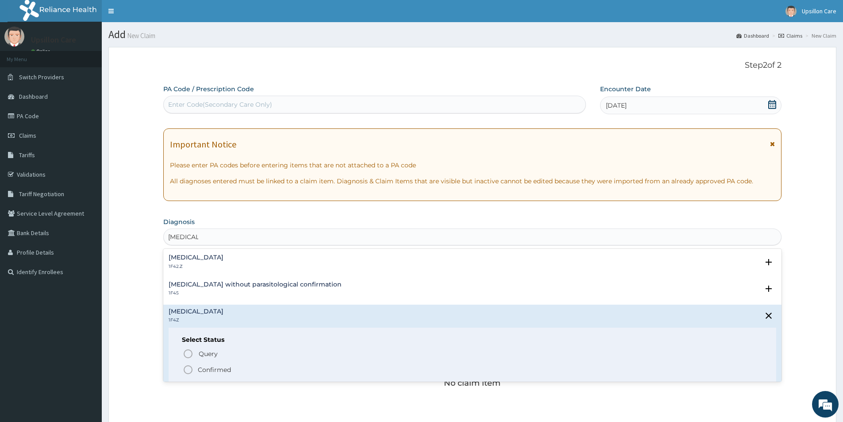
click at [184, 368] on circle "status option filled" at bounding box center [188, 369] width 8 height 8
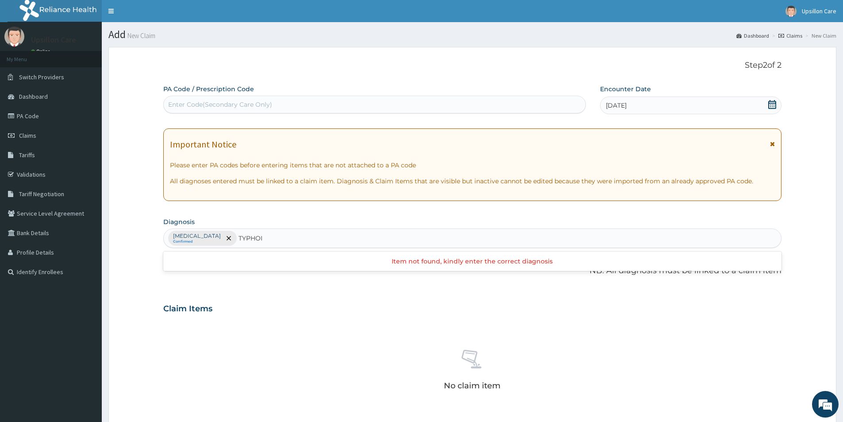
type input "TYPHOID"
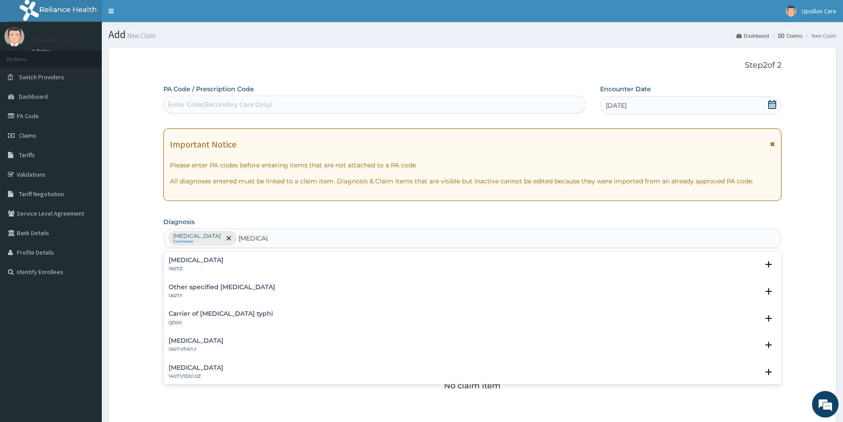
click at [223, 263] on h4 "Typhoid fever, unspecified" at bounding box center [196, 260] width 55 height 7
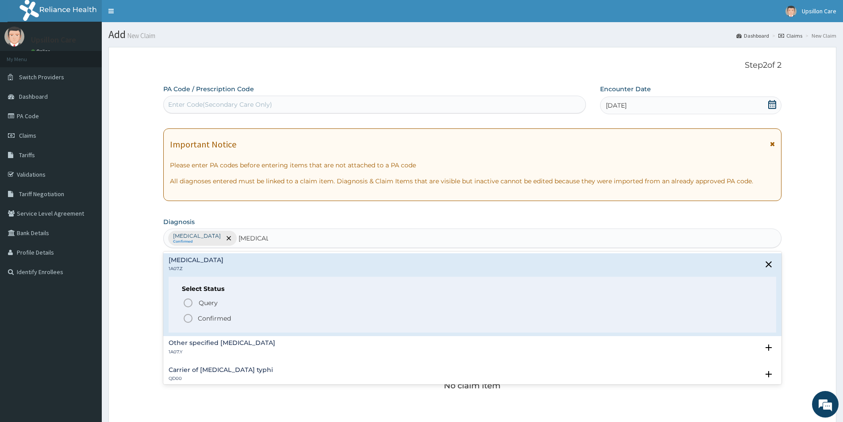
click at [189, 317] on icon "status option filled" at bounding box center [188, 318] width 11 height 11
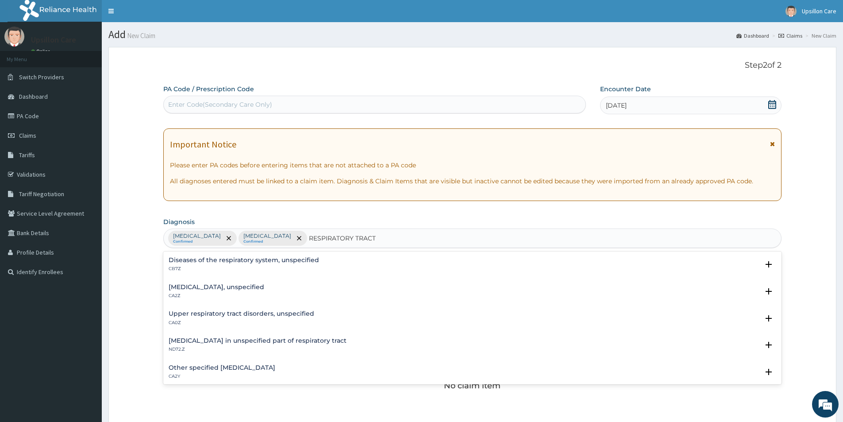
type input "RESPIRATORY TRACT"
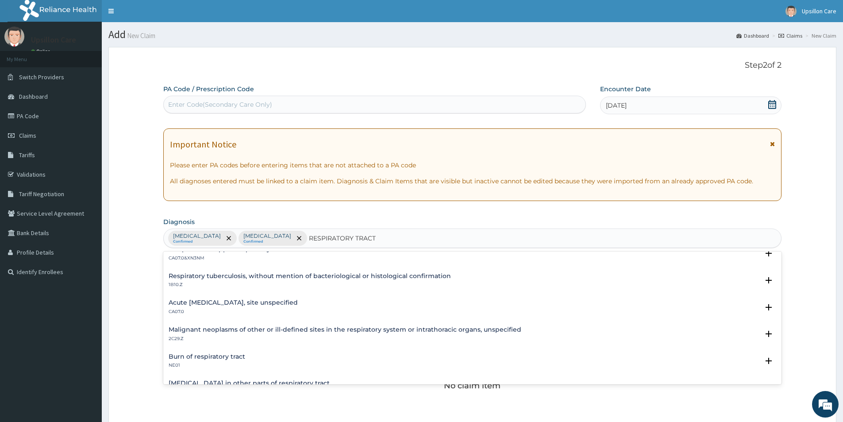
scroll to position [177, 0]
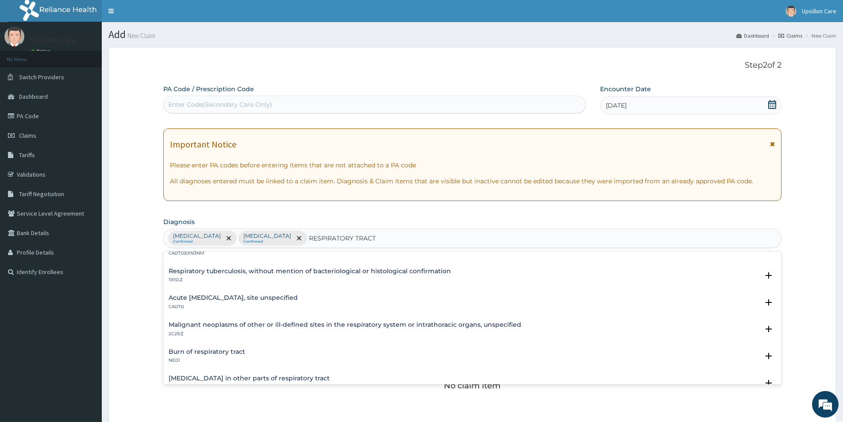
click at [228, 306] on p "CA07.0" at bounding box center [233, 306] width 129 height 6
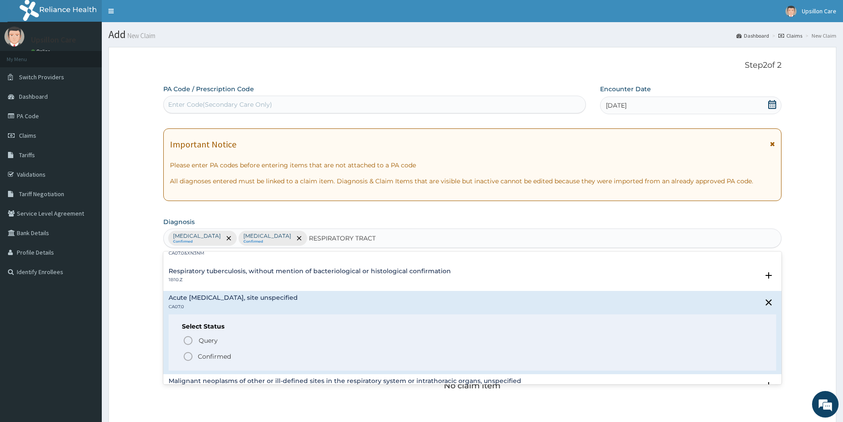
click at [188, 354] on icon "status option filled" at bounding box center [188, 356] width 11 height 11
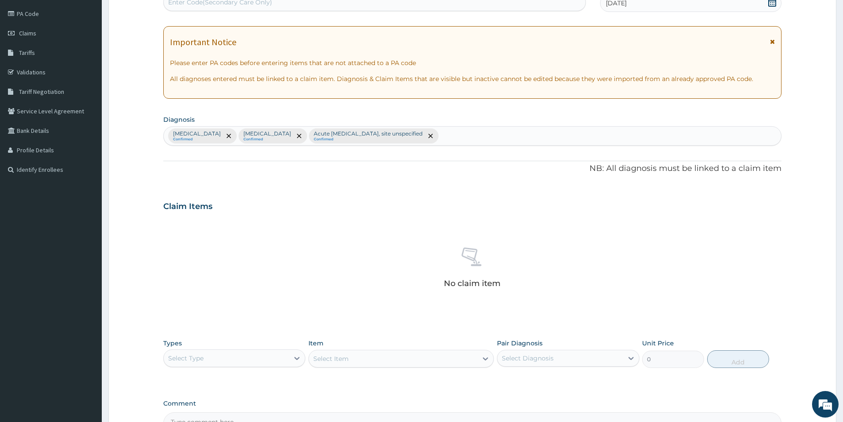
scroll to position [133, 0]
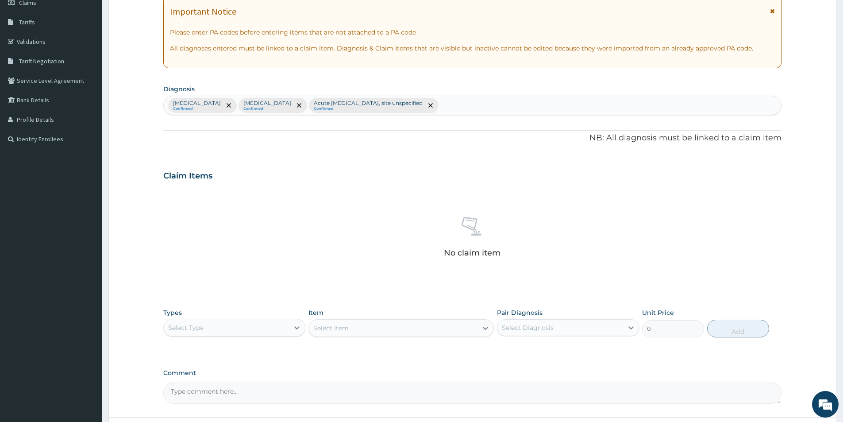
click at [291, 322] on div at bounding box center [297, 327] width 16 height 16
click at [237, 378] on div "Procedures" at bounding box center [234, 381] width 142 height 16
click at [360, 332] on div "Select Item" at bounding box center [400, 328] width 185 height 18
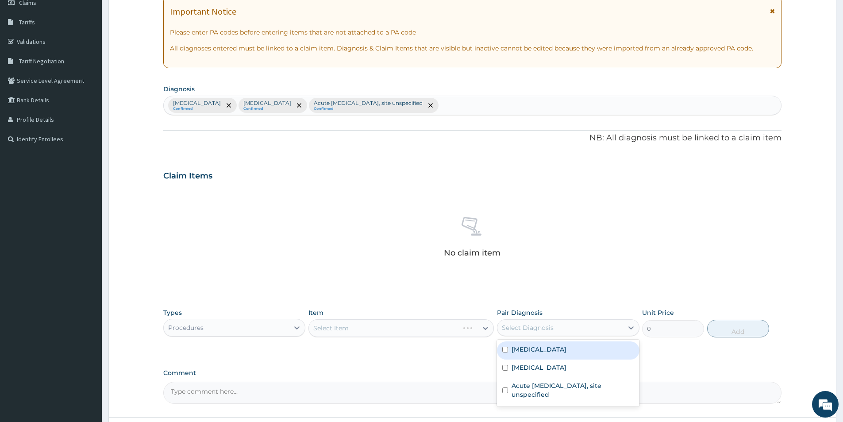
click at [534, 331] on div "Select Diagnosis" at bounding box center [528, 327] width 52 height 9
click at [502, 349] on input "checkbox" at bounding box center [505, 349] width 6 height 6
checkbox input "true"
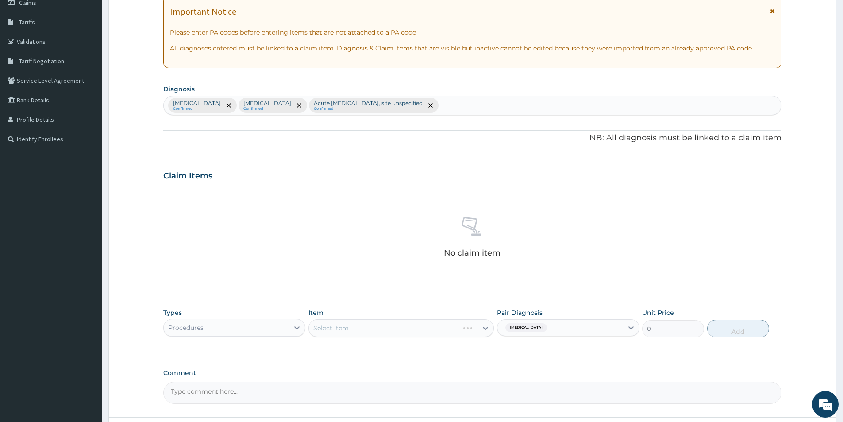
click at [548, 325] on div "Malaria, unspecified" at bounding box center [525, 328] width 46 height 12
click at [571, 321] on div "Malaria, unspecified" at bounding box center [559, 327] width 125 height 15
click at [506, 366] on input "checkbox" at bounding box center [505, 367] width 6 height 6
checkbox input "true"
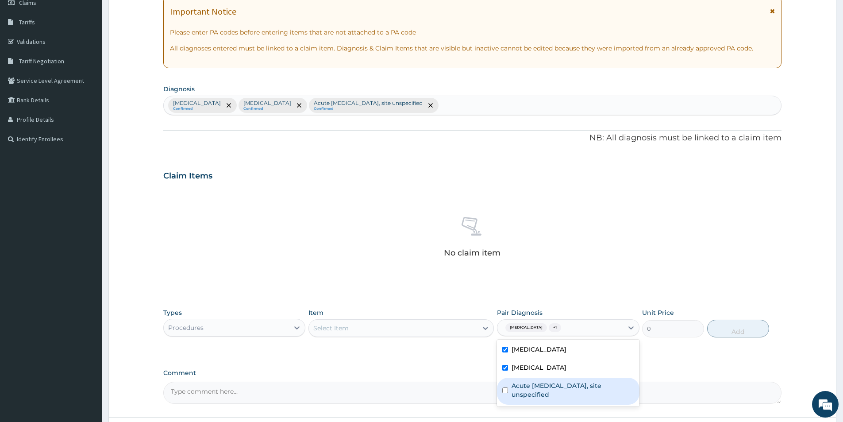
click at [503, 388] on input "checkbox" at bounding box center [505, 390] width 6 height 6
checkbox input "true"
click at [439, 335] on div "Select Item" at bounding box center [400, 328] width 185 height 18
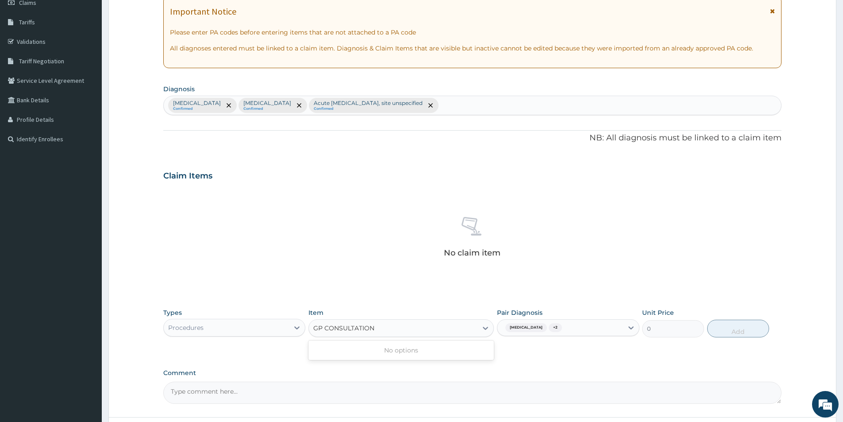
click at [322, 330] on input "GP CONSULTATION" at bounding box center [343, 327] width 61 height 9
type input "CONSULTATION"
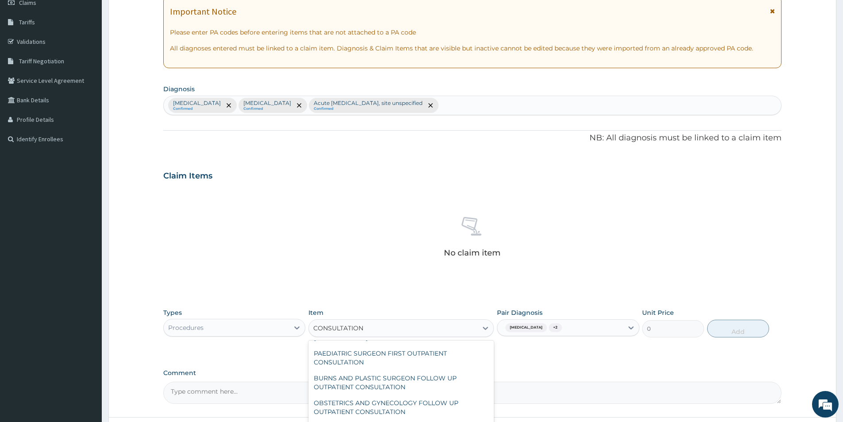
scroll to position [619, 0]
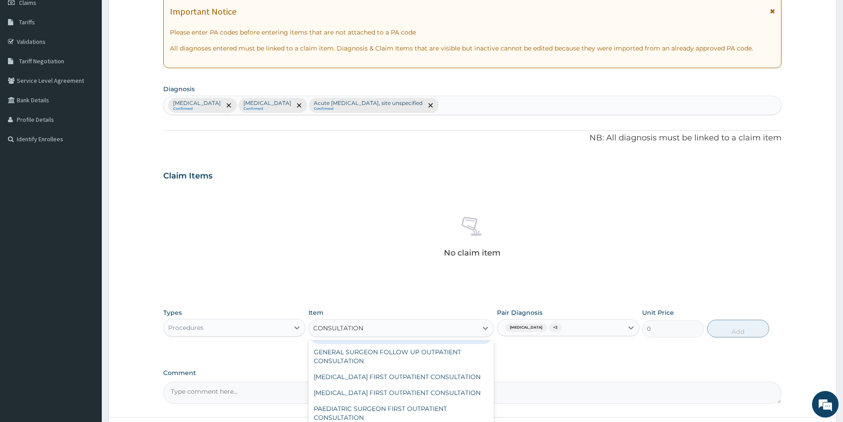
click at [352, 344] on div "GENERAL PRACTITIONER FIRST OUTPATIENT CONSULTATION" at bounding box center [400, 331] width 185 height 25
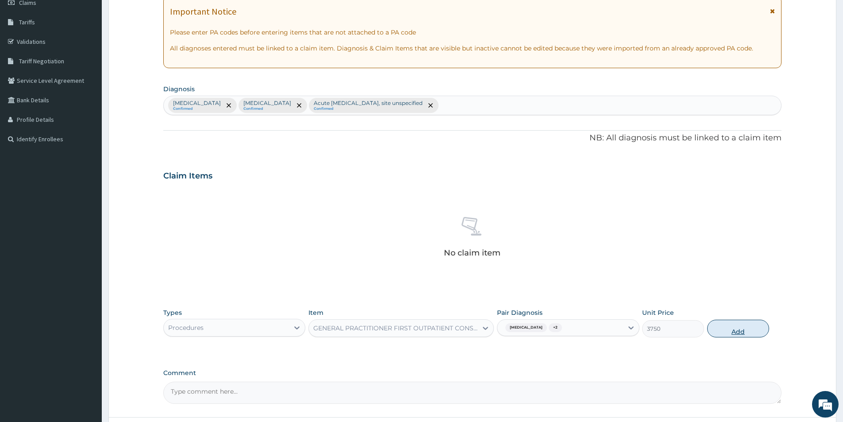
click at [723, 326] on button "Add" at bounding box center [738, 328] width 62 height 18
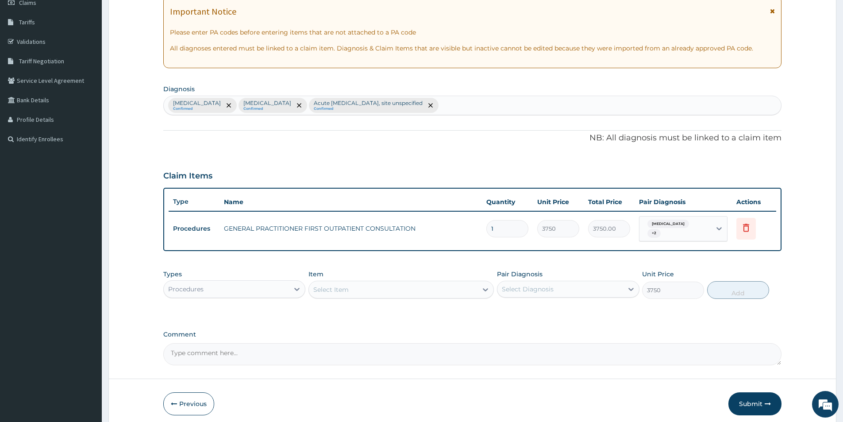
type input "0"
click at [232, 285] on div "Procedures" at bounding box center [226, 289] width 125 height 14
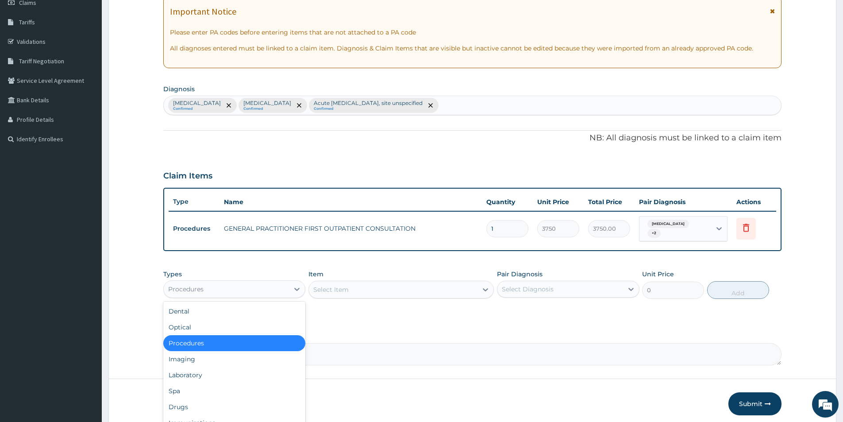
click at [249, 288] on div "Procedures" at bounding box center [226, 289] width 125 height 14
click at [250, 372] on div "Laboratory" at bounding box center [234, 375] width 142 height 16
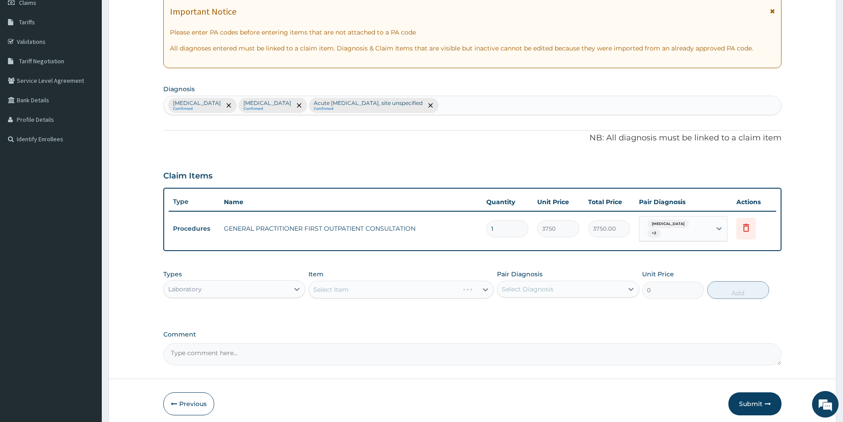
drag, startPoint x: 362, startPoint y: 290, endPoint x: 372, endPoint y: 288, distance: 9.7
click at [367, 288] on div "Select Item" at bounding box center [400, 289] width 185 height 18
click at [641, 291] on div "Types Laboratory Item Select Item Pair Diagnosis Select Diagnosis Unit Price 0 …" at bounding box center [472, 284] width 618 height 38
click at [603, 297] on div "Select Diagnosis" at bounding box center [568, 288] width 142 height 17
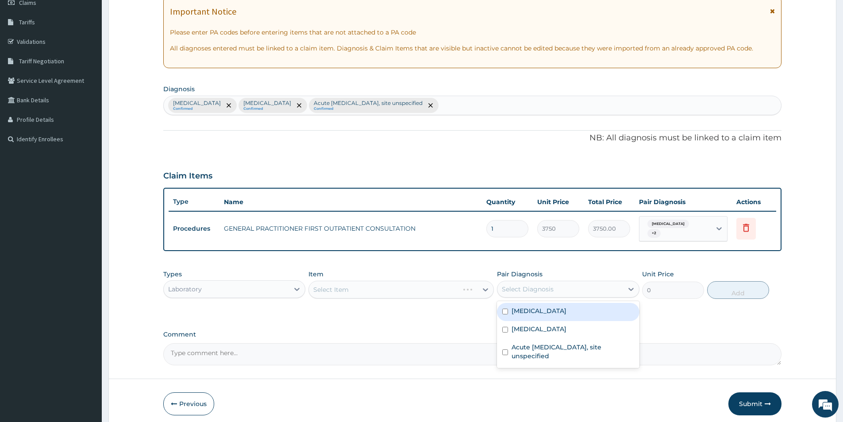
click at [506, 311] on input "checkbox" at bounding box center [505, 311] width 6 height 6
checkbox input "true"
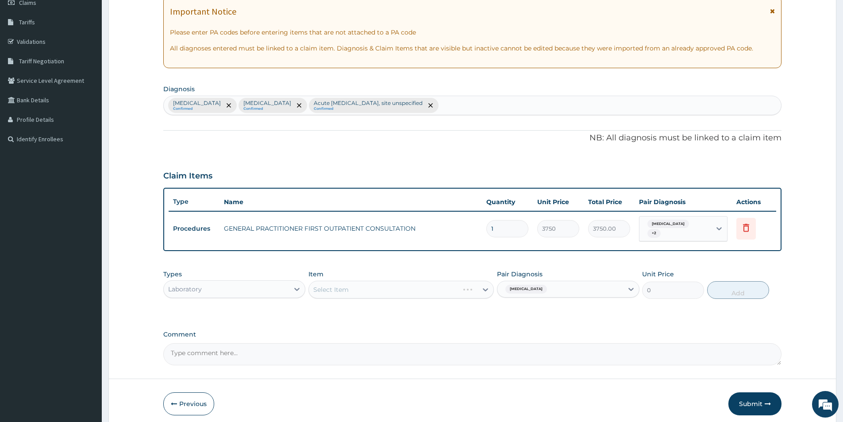
click at [468, 290] on div "Select Item" at bounding box center [400, 289] width 185 height 18
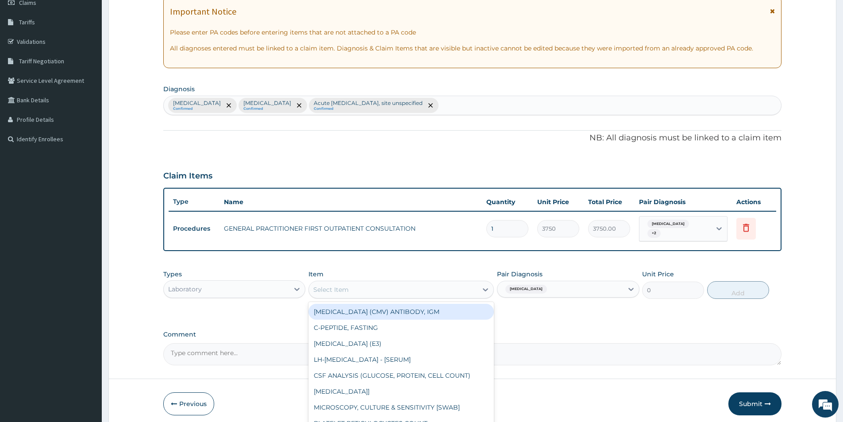
click at [467, 291] on div "Select Item" at bounding box center [393, 289] width 169 height 14
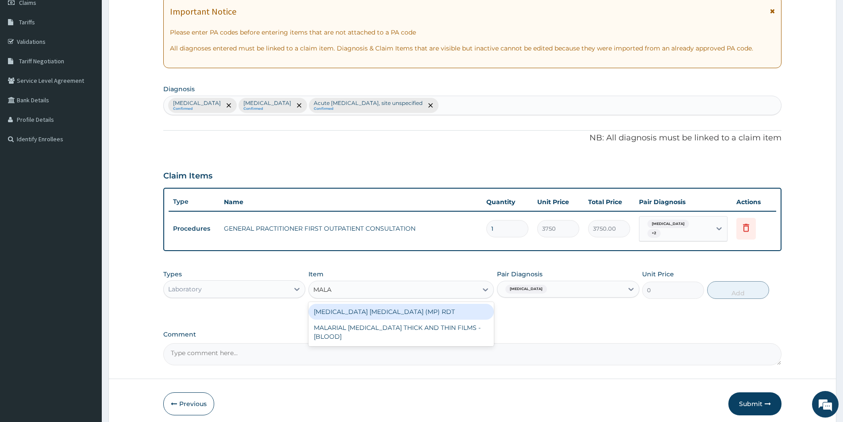
type input "MALAR"
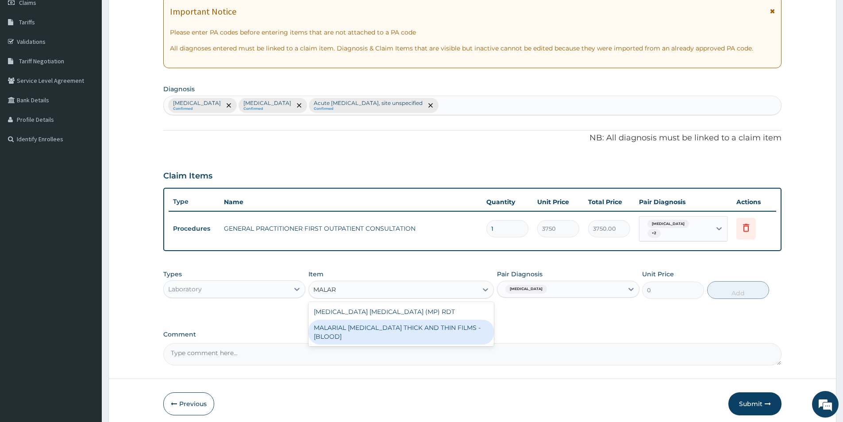
click at [464, 324] on div "MALARIAL PARASITE THICK AND THIN FILMS - [BLOOD]" at bounding box center [400, 331] width 185 height 25
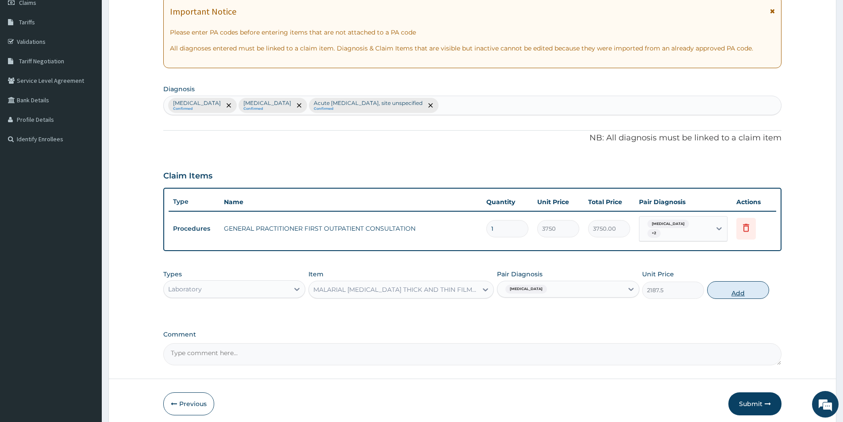
click at [732, 289] on button "Add" at bounding box center [738, 290] width 62 height 18
type input "0"
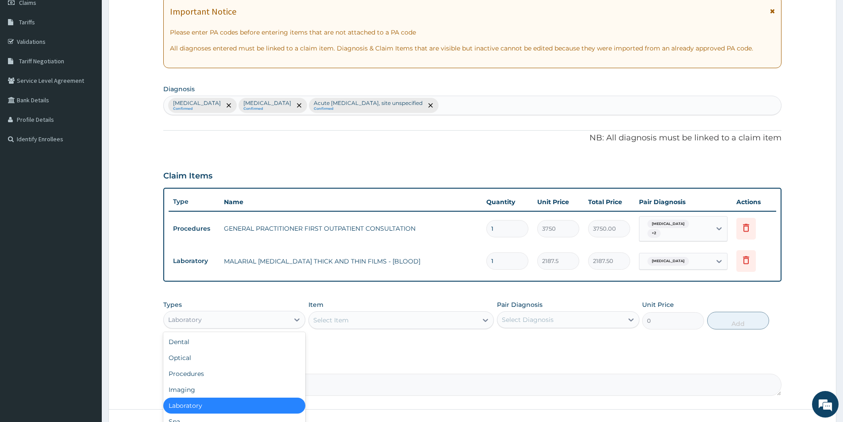
click at [247, 320] on div "Laboratory" at bounding box center [226, 319] width 125 height 14
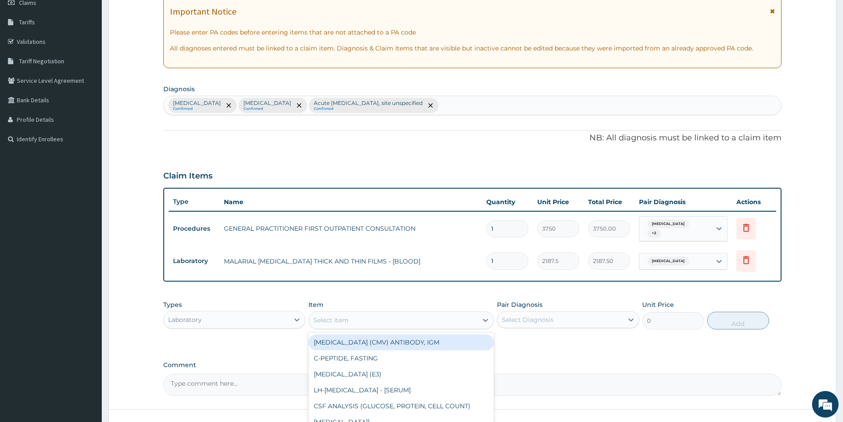
click at [366, 313] on div "Select Item" at bounding box center [393, 320] width 169 height 14
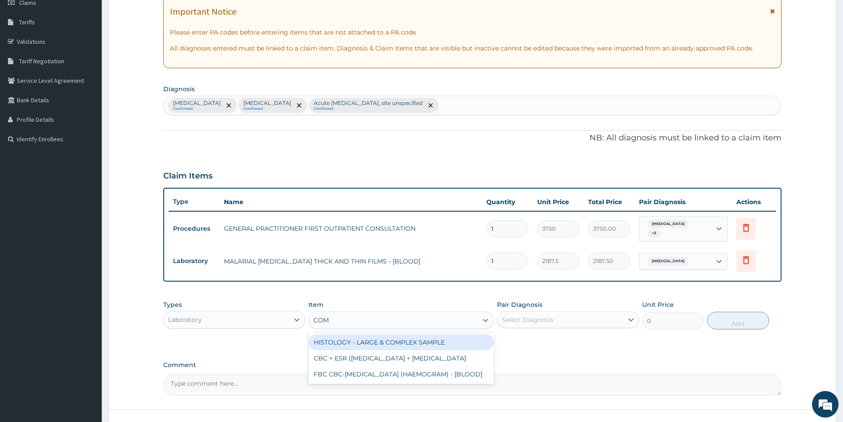
type input "COMP"
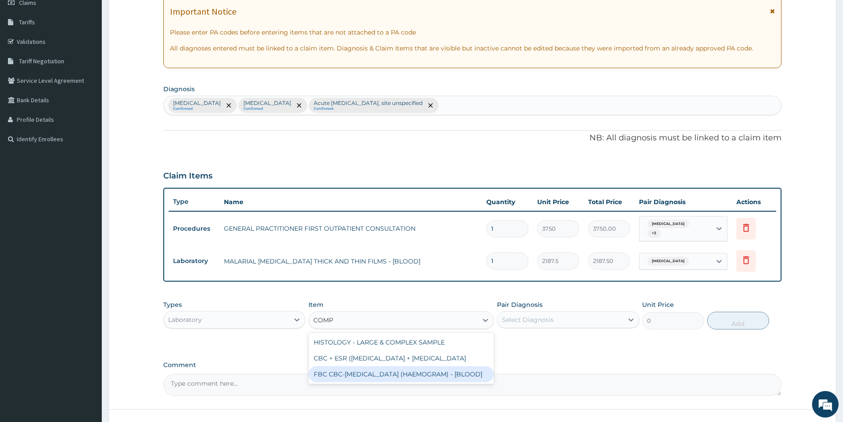
click at [351, 382] on div "FBC CBC-COMPLETE BLOOD COUNT (HAEMOGRAM) - [BLOOD]" at bounding box center [400, 374] width 185 height 16
type input "5000"
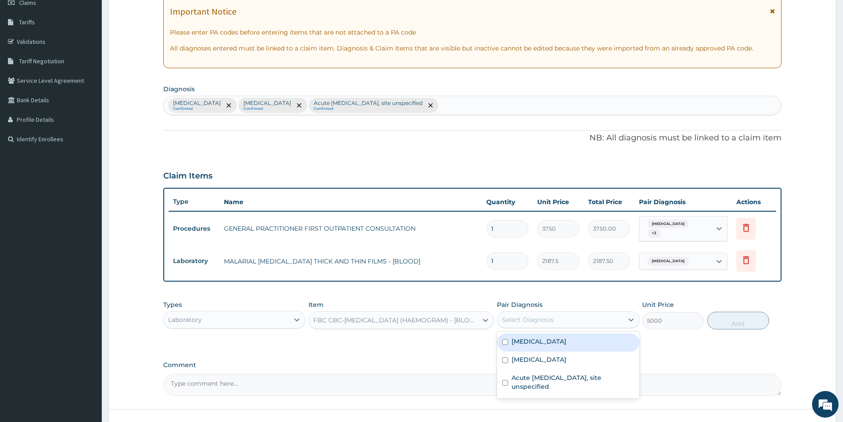
click at [526, 321] on div "Select Diagnosis" at bounding box center [528, 319] width 52 height 9
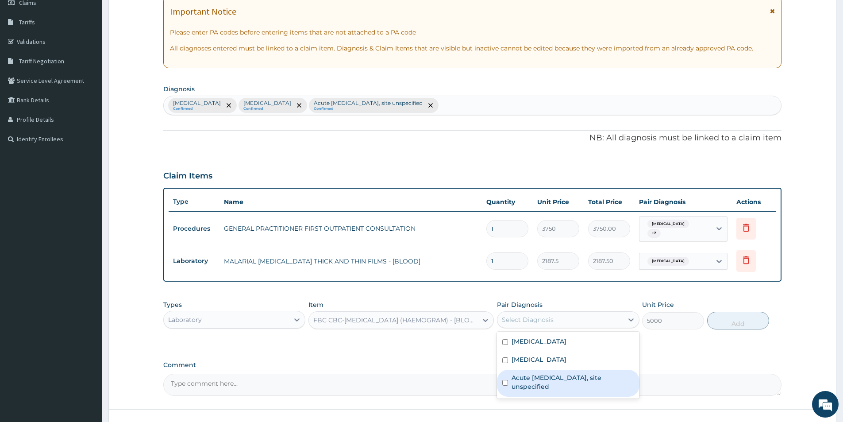
click at [505, 383] on input "checkbox" at bounding box center [505, 383] width 6 height 6
checkbox input "true"
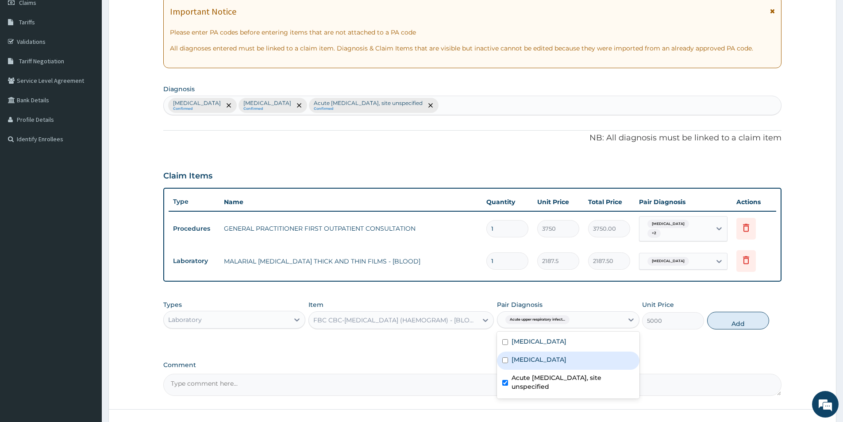
drag, startPoint x: 753, startPoint y: 355, endPoint x: 743, endPoint y: 339, distance: 18.5
click at [752, 353] on div "PA Code / Prescription Code Enter Code(Secondary Care Only) Encounter Date 12-1…" at bounding box center [472, 174] width 618 height 444
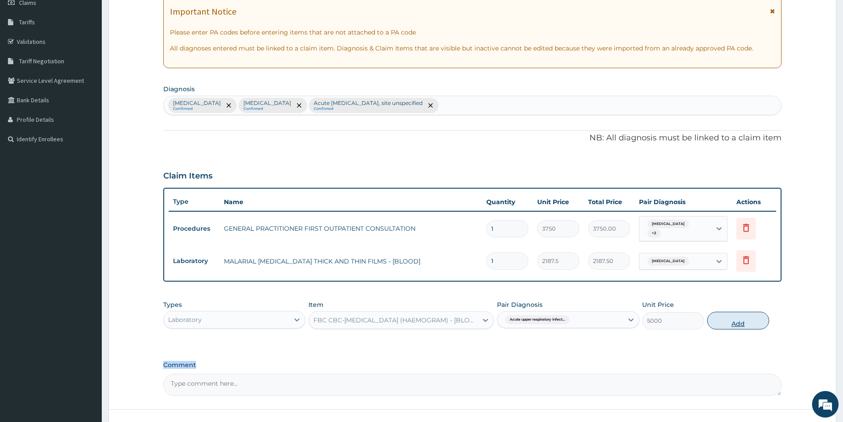
click at [738, 320] on button "Add" at bounding box center [738, 320] width 62 height 18
type input "0"
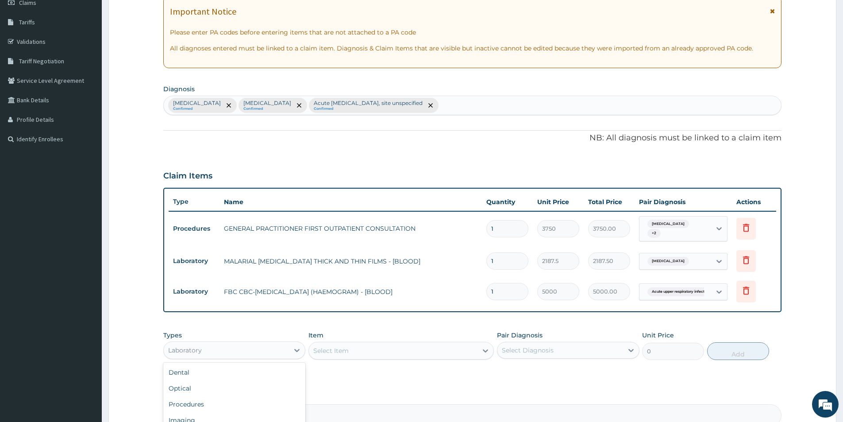
click at [212, 356] on div "Laboratory" at bounding box center [226, 350] width 125 height 14
type input "PARACETAMOL"
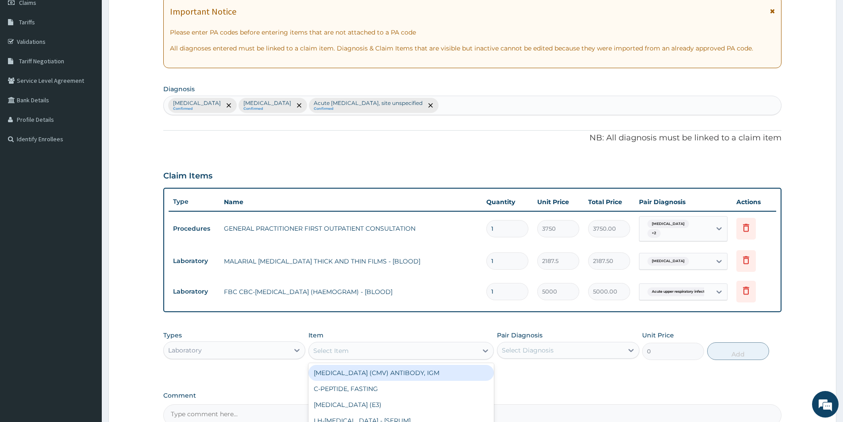
click at [379, 349] on div "Select Item" at bounding box center [393, 350] width 169 height 14
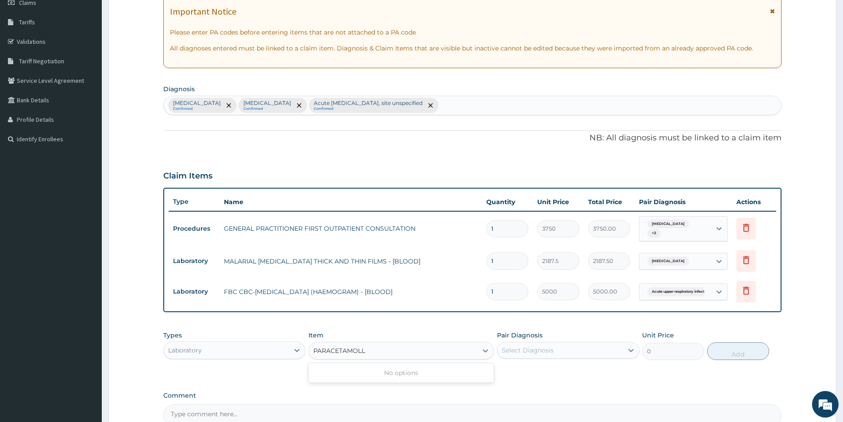
type input "PARACETAMOLL"
click at [284, 354] on div "Laboratory" at bounding box center [226, 350] width 125 height 14
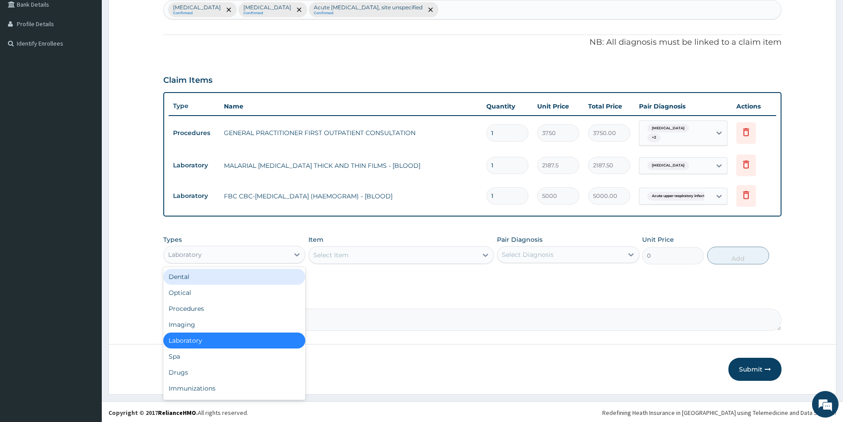
scroll to position [230, 0]
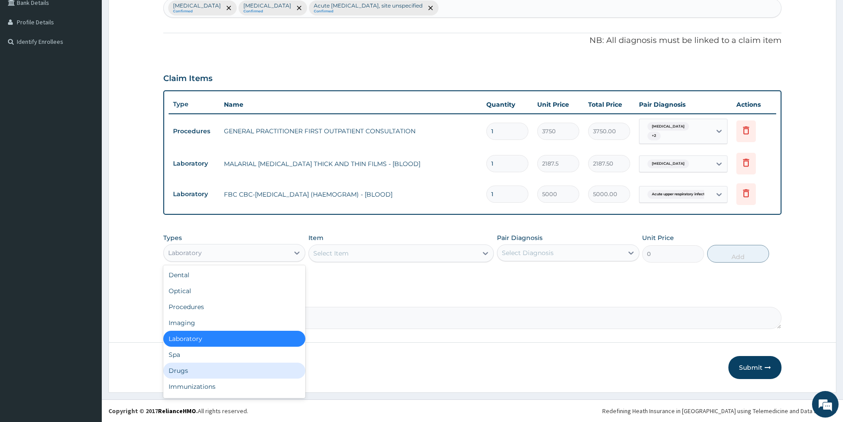
click at [241, 364] on div "Drugs" at bounding box center [234, 370] width 142 height 16
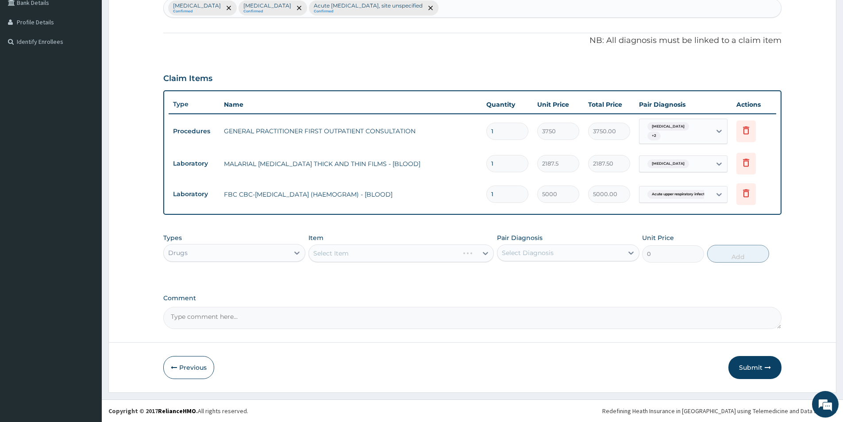
click at [397, 253] on div "Select Item" at bounding box center [400, 253] width 185 height 18
drag, startPoint x: 580, startPoint y: 253, endPoint x: 572, endPoint y: 256, distance: 8.7
click at [581, 253] on div "Select Diagnosis" at bounding box center [559, 252] width 125 height 14
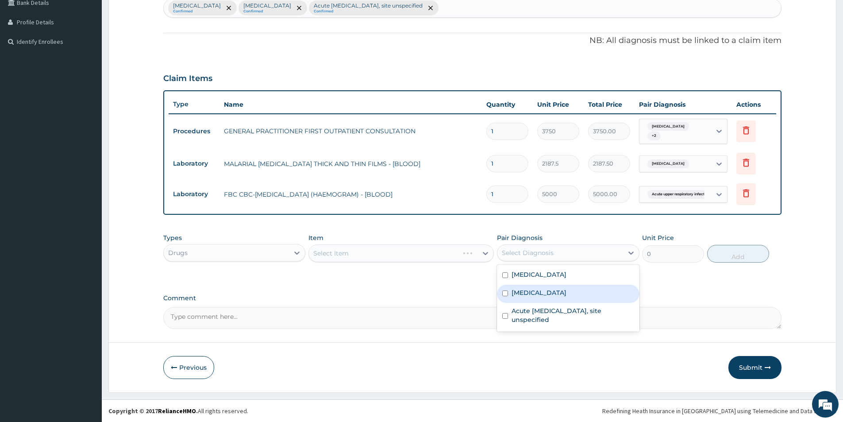
click at [500, 291] on div "Typhoid fever, unspecified" at bounding box center [568, 293] width 142 height 18
checkbox input "true"
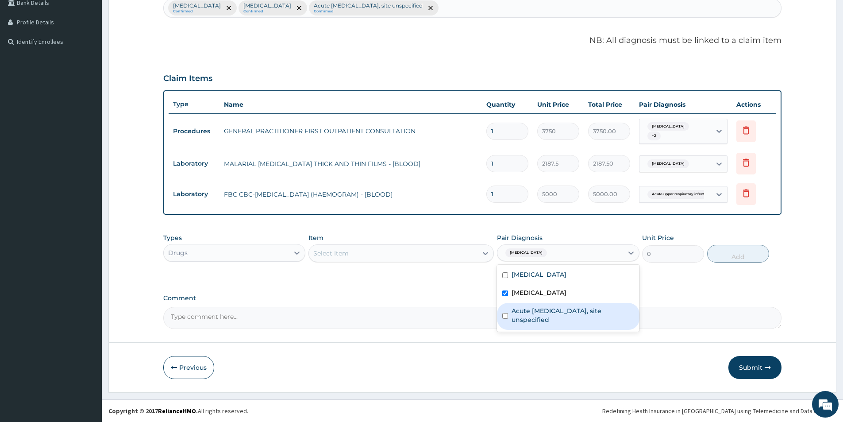
click at [502, 318] on input "checkbox" at bounding box center [505, 316] width 6 height 6
checkbox input "true"
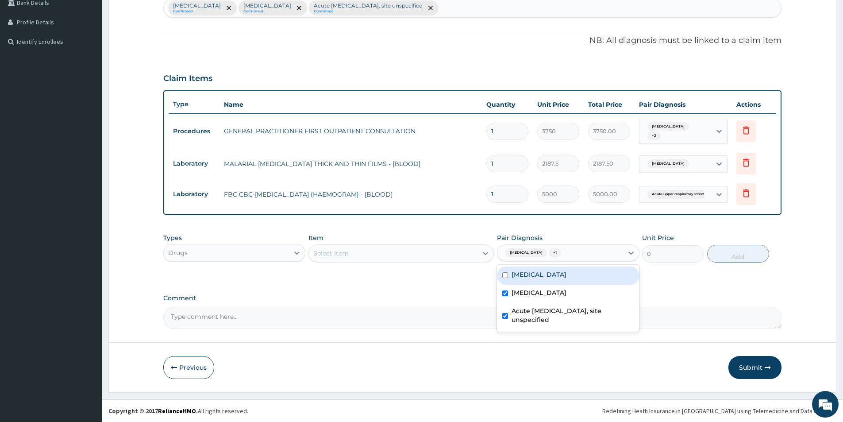
click at [505, 271] on div "Malaria, unspecified" at bounding box center [568, 275] width 142 height 18
checkbox input "true"
click at [505, 289] on div "Typhoid fever, unspecified" at bounding box center [568, 293] width 142 height 18
checkbox input "false"
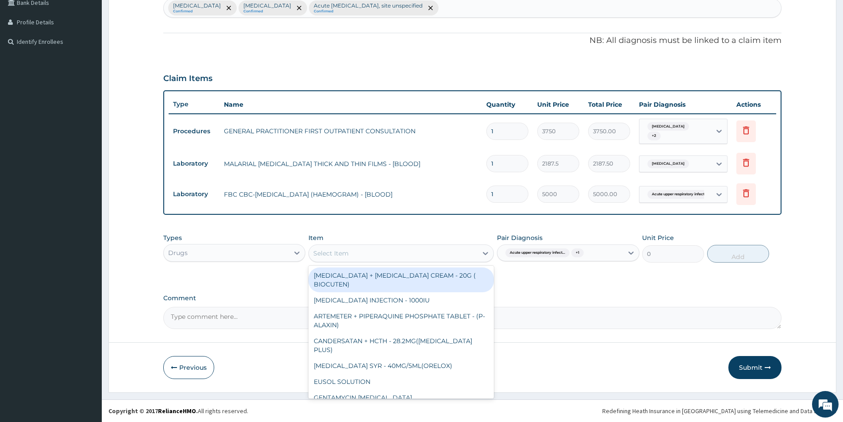
click at [450, 253] on div "Select Item" at bounding box center [393, 253] width 169 height 14
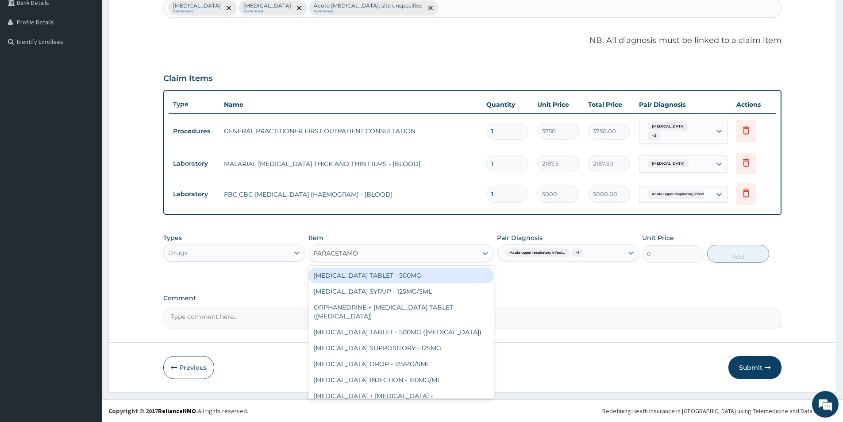
type input "PARACETAMOL"
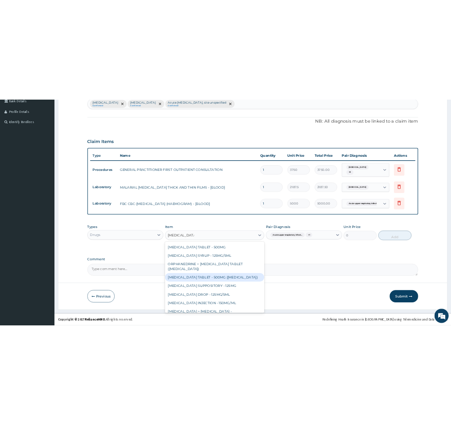
scroll to position [32, 0]
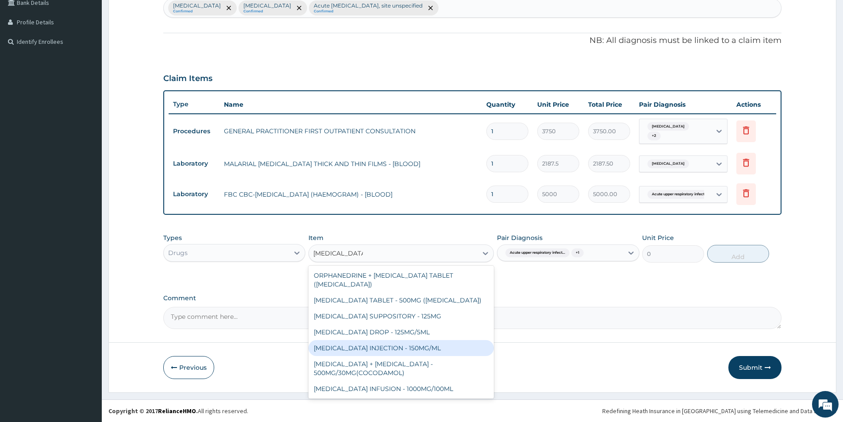
click at [385, 345] on div "PARACETAMOL INJECTION - 150MG/ML" at bounding box center [400, 348] width 185 height 16
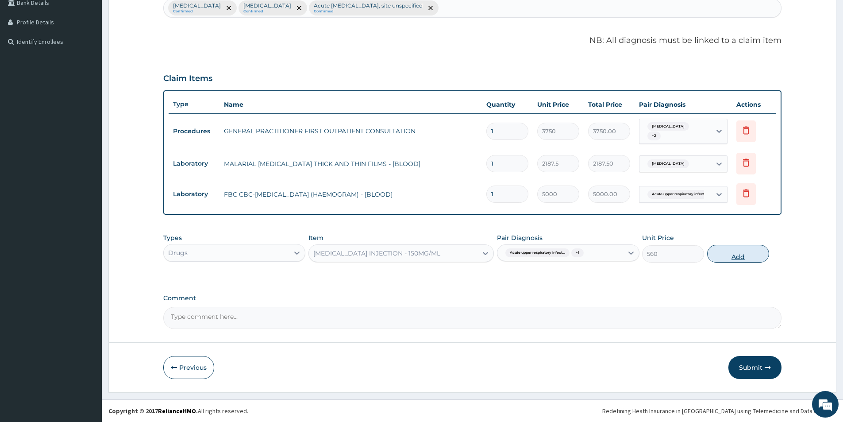
click at [719, 254] on button "Add" at bounding box center [738, 254] width 62 height 18
type input "0"
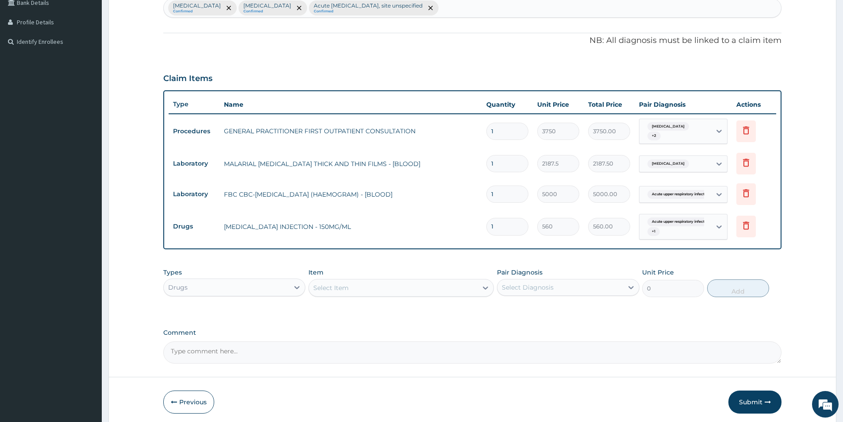
type input "0.00"
type input "4"
type input "2240.00"
type input "4"
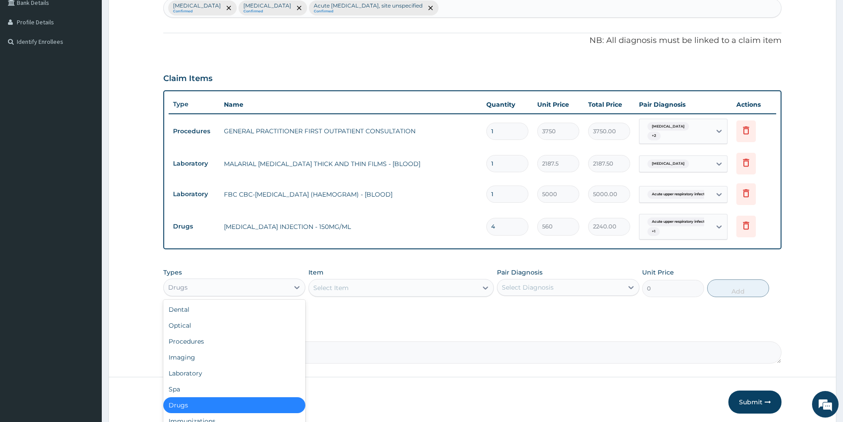
click at [248, 286] on div "Drugs" at bounding box center [226, 287] width 125 height 14
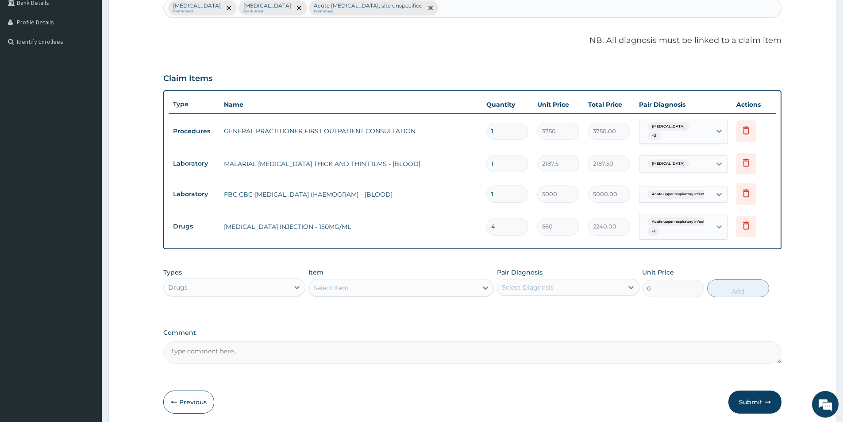
click at [398, 292] on div "Select Item" at bounding box center [393, 287] width 169 height 14
type input "Z"
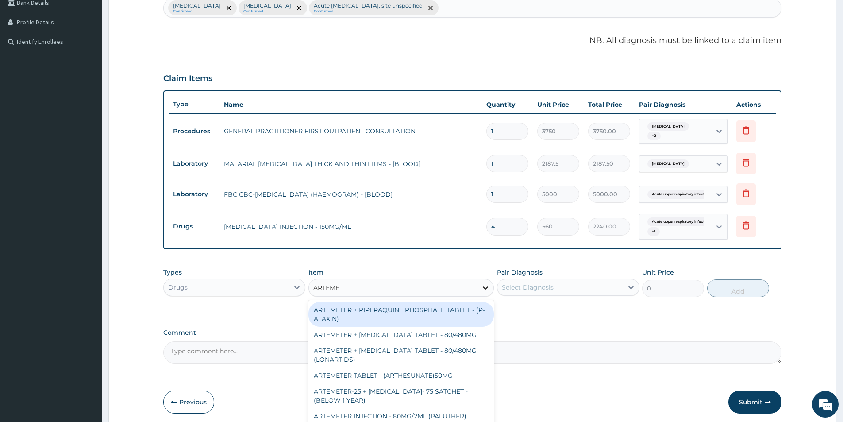
type input "ARTEMETE"
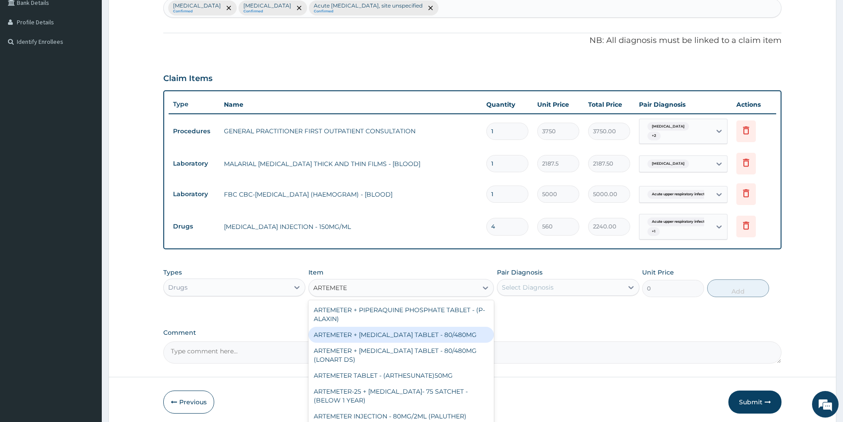
click at [440, 326] on div "ARTEMETER + LUMEFANTRINE TABLET - 80/480MG" at bounding box center [400, 334] width 185 height 16
type input "364"
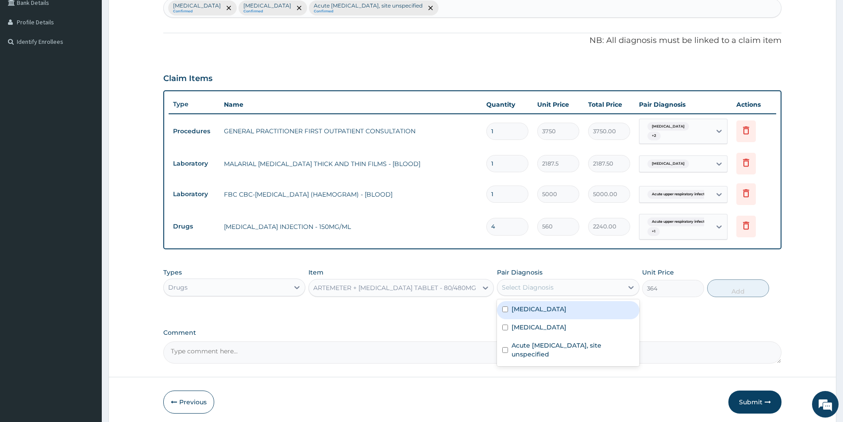
click at [521, 293] on div "Select Diagnosis" at bounding box center [559, 287] width 125 height 14
click at [514, 309] on label "Malaria, unspecified" at bounding box center [538, 308] width 55 height 9
checkbox input "true"
click at [741, 288] on button "Add" at bounding box center [738, 288] width 62 height 18
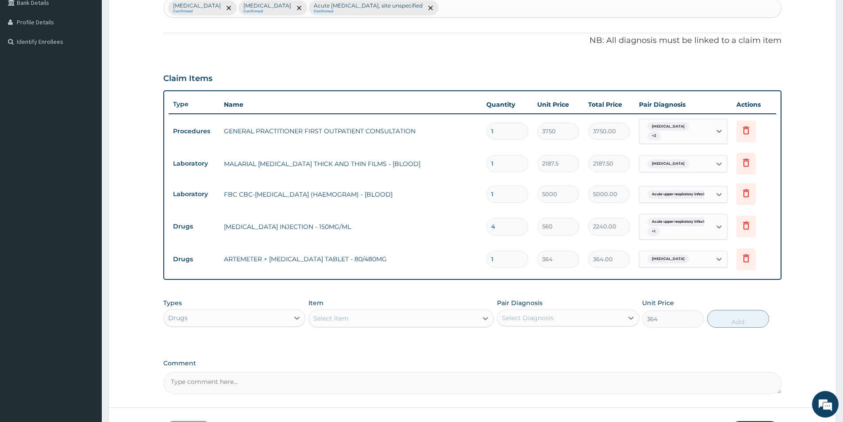
type input "0"
type input "0.00"
type input "6"
type input "2184.00"
type input "6"
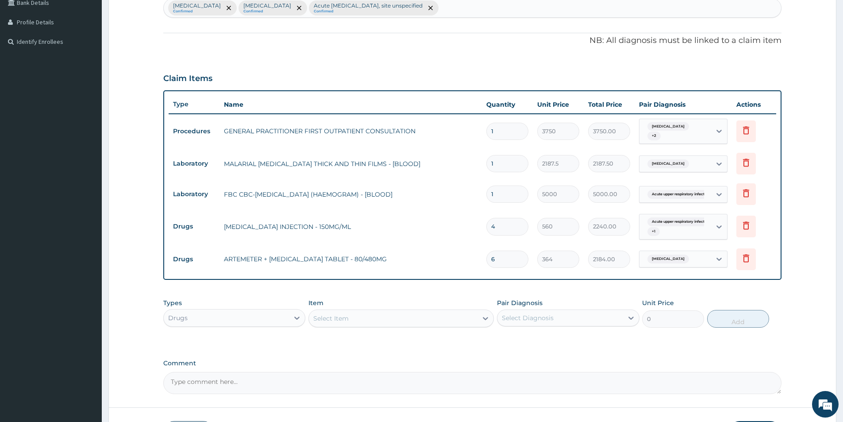
click at [206, 329] on div "Types Drugs Item Select Item Pair Diagnosis Select Diagnosis Unit Price 0 Add" at bounding box center [472, 313] width 618 height 38
click at [206, 323] on div "Drugs" at bounding box center [226, 318] width 125 height 14
click at [321, 314] on div "Select Item" at bounding box center [330, 318] width 35 height 9
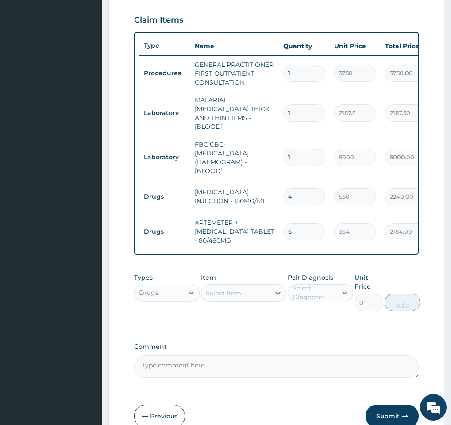
scroll to position [363, 0]
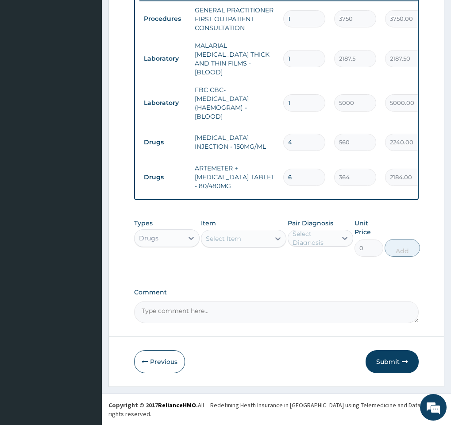
click at [208, 243] on div "Select Item" at bounding box center [223, 238] width 35 height 9
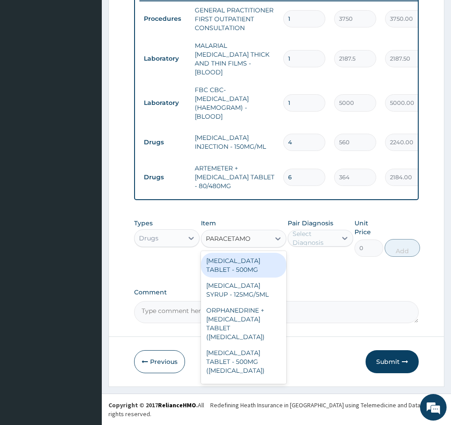
type input "PARACETAMOL"
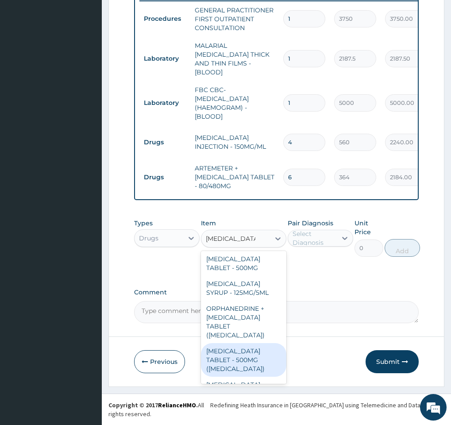
scroll to position [0, 0]
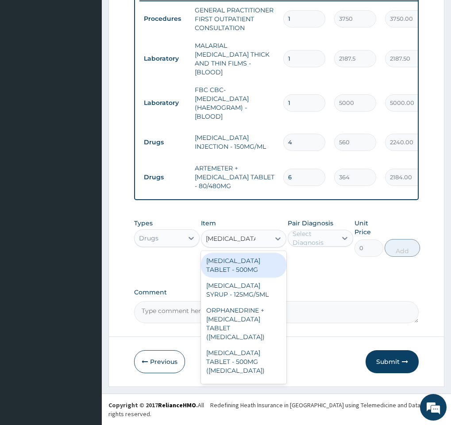
click at [234, 277] on div "PARACETAMOL TABLET - 500MG" at bounding box center [243, 265] width 85 height 25
type input "33.599999999999994"
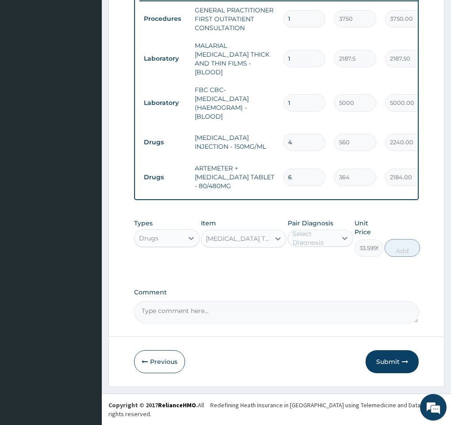
click at [327, 244] on div "Select Diagnosis" at bounding box center [313, 238] width 43 height 18
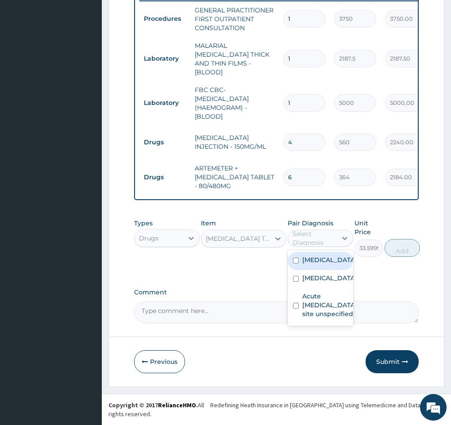
click at [294, 270] on div "Malaria, unspecified" at bounding box center [320, 261] width 65 height 18
checkbox input "true"
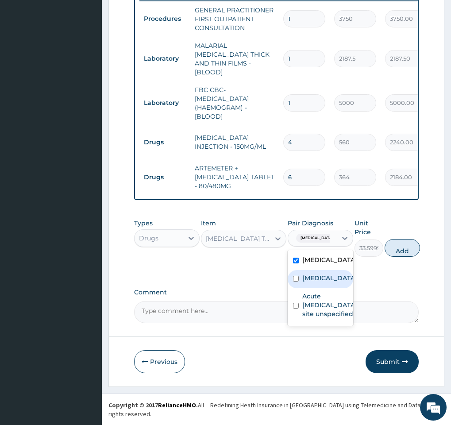
click at [298, 281] on input "checkbox" at bounding box center [296, 279] width 6 height 6
checkbox input "true"
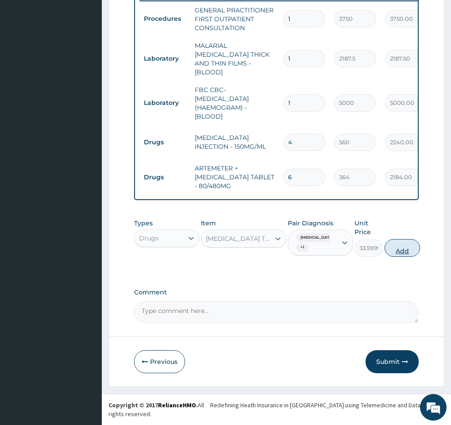
click at [395, 257] on button "Add" at bounding box center [401, 248] width 35 height 18
type input "0"
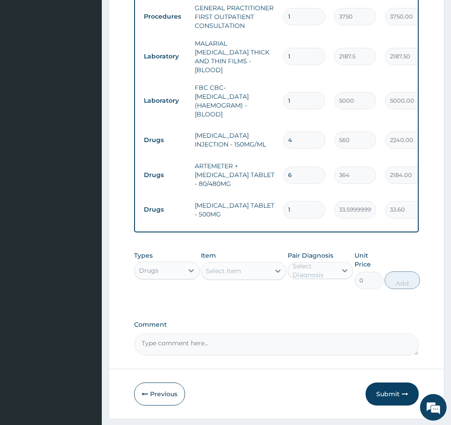
type input "0.00"
type input "8"
type input "268.80"
type input "0.00"
type input "6"
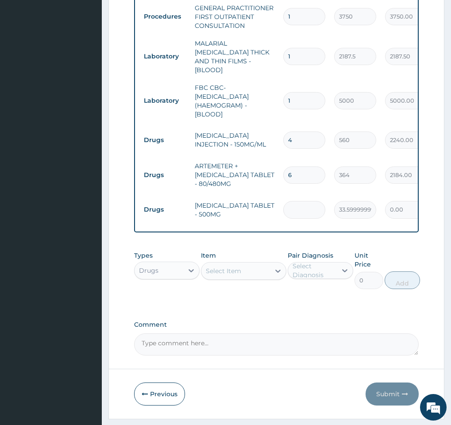
type input "201.60"
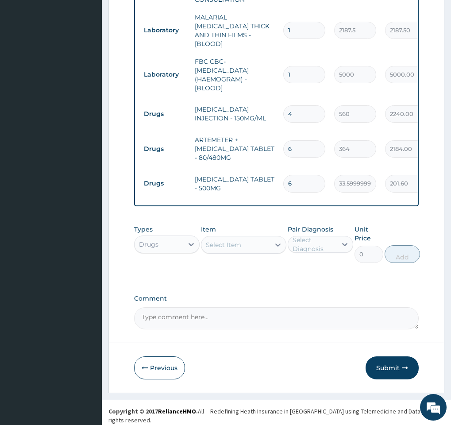
scroll to position [401, 0]
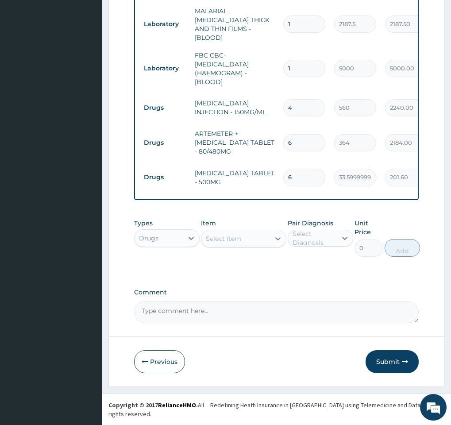
type input "6"
click at [230, 243] on div "Select Item" at bounding box center [223, 238] width 35 height 9
click at [225, 243] on div "Select Item" at bounding box center [223, 238] width 35 height 9
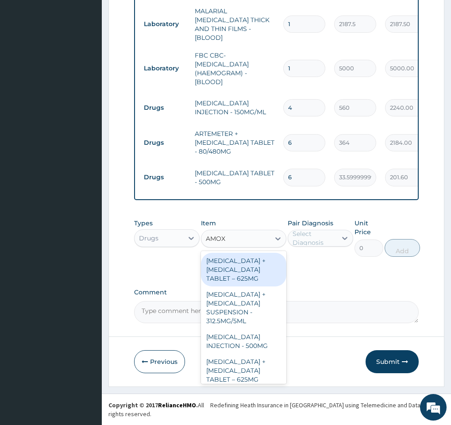
type input "AMOXI"
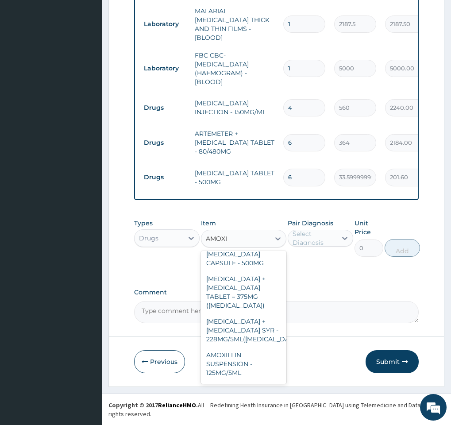
scroll to position [310, 0]
click at [230, 270] on div "AMOXICILLIN CAPSULE - 500MG" at bounding box center [243, 257] width 85 height 25
type input "112"
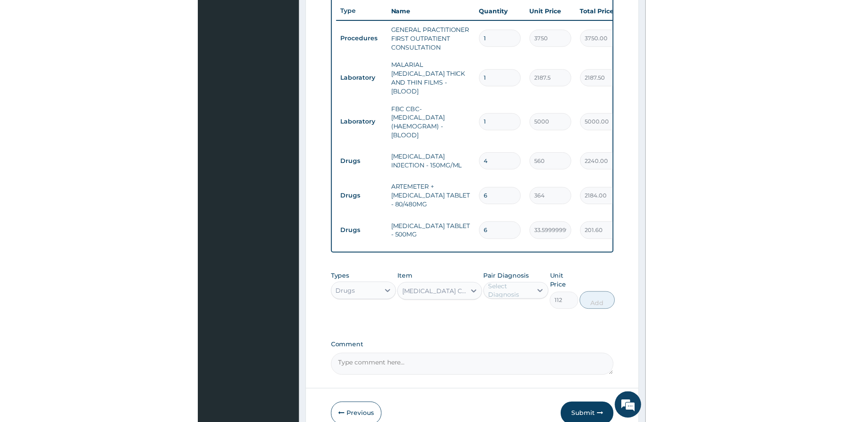
scroll to position [357, 0]
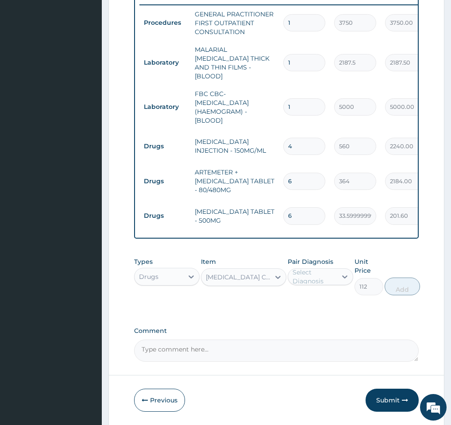
click at [305, 285] on div "Select Diagnosis" at bounding box center [313, 277] width 43 height 18
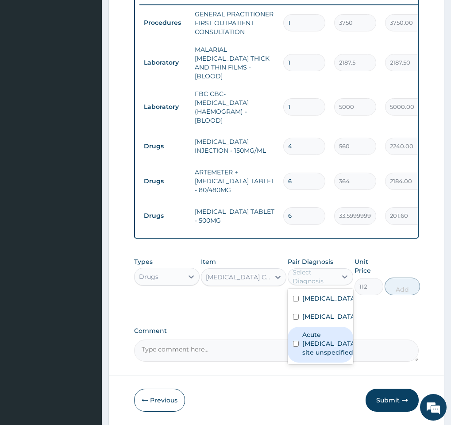
click at [295, 346] on input "checkbox" at bounding box center [296, 344] width 6 height 6
click at [295, 362] on div "Acute upper respiratory infection, site unspecified" at bounding box center [320, 344] width 65 height 36
checkbox input "false"
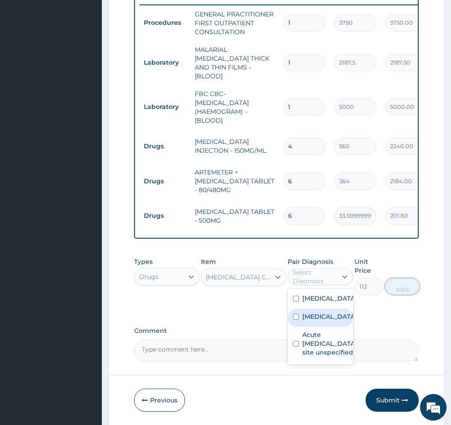
click at [303, 321] on label "Typhoid fever, unspecified" at bounding box center [329, 316] width 55 height 9
checkbox input "true"
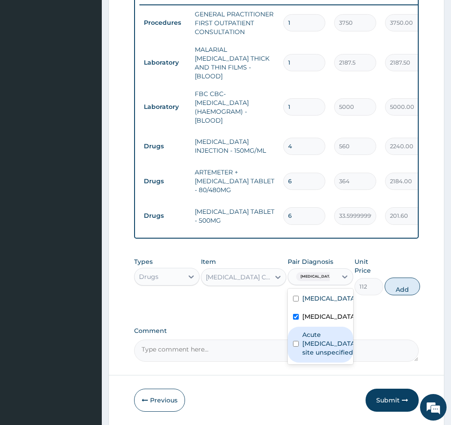
click at [295, 346] on input "checkbox" at bounding box center [296, 344] width 6 height 6
checkbox input "true"
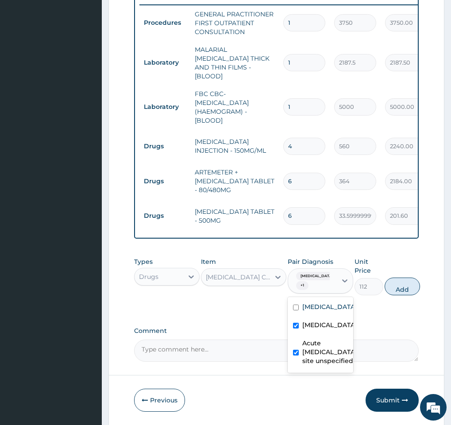
click at [295, 335] on div "Typhoid fever, unspecified" at bounding box center [320, 326] width 65 height 18
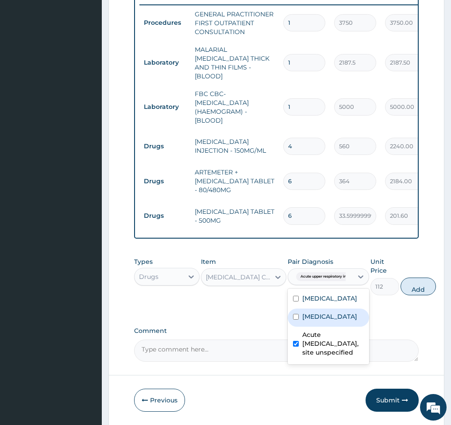
click at [291, 326] on div "Typhoid fever, unspecified" at bounding box center [328, 317] width 81 height 18
checkbox input "true"
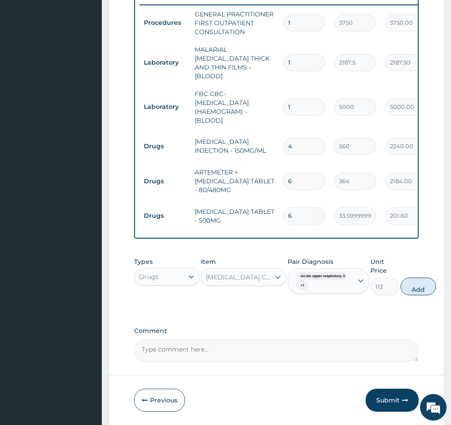
click at [252, 328] on div "PA Code / Prescription Code Enter Code(Secondary Care Only) Encounter Date 12-1…" at bounding box center [276, 44] width 284 height 633
click at [412, 295] on button "Add" at bounding box center [417, 286] width 35 height 18
type input "0"
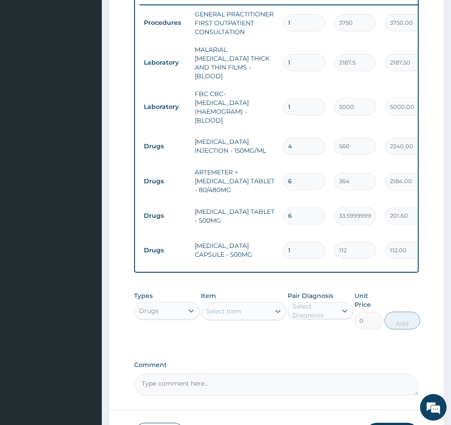
type input "0.00"
type input "9"
type input "1008.00"
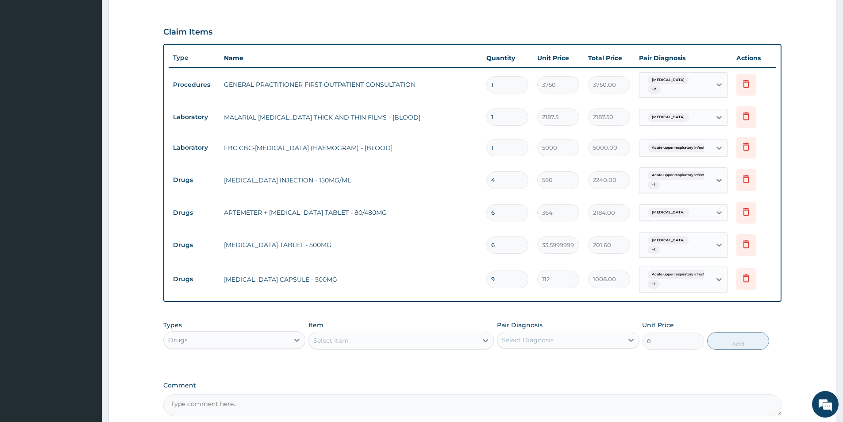
scroll to position [268, 0]
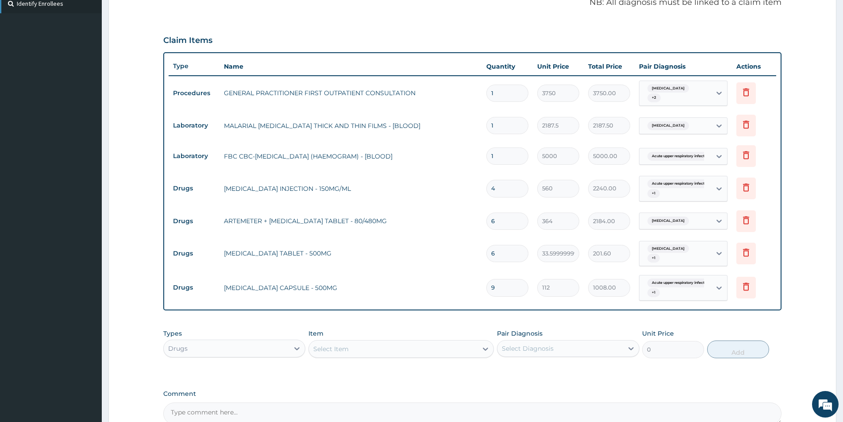
type input "9"
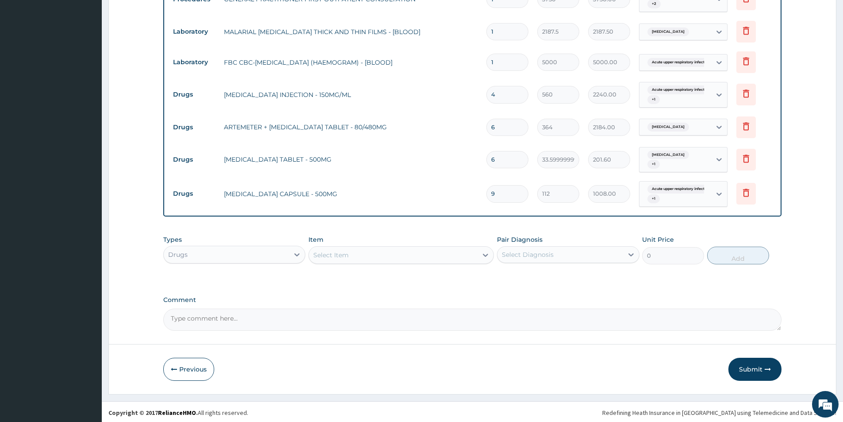
scroll to position [364, 0]
click at [746, 364] on button "Submit" at bounding box center [754, 367] width 53 height 23
